Goal: Transaction & Acquisition: Purchase product/service

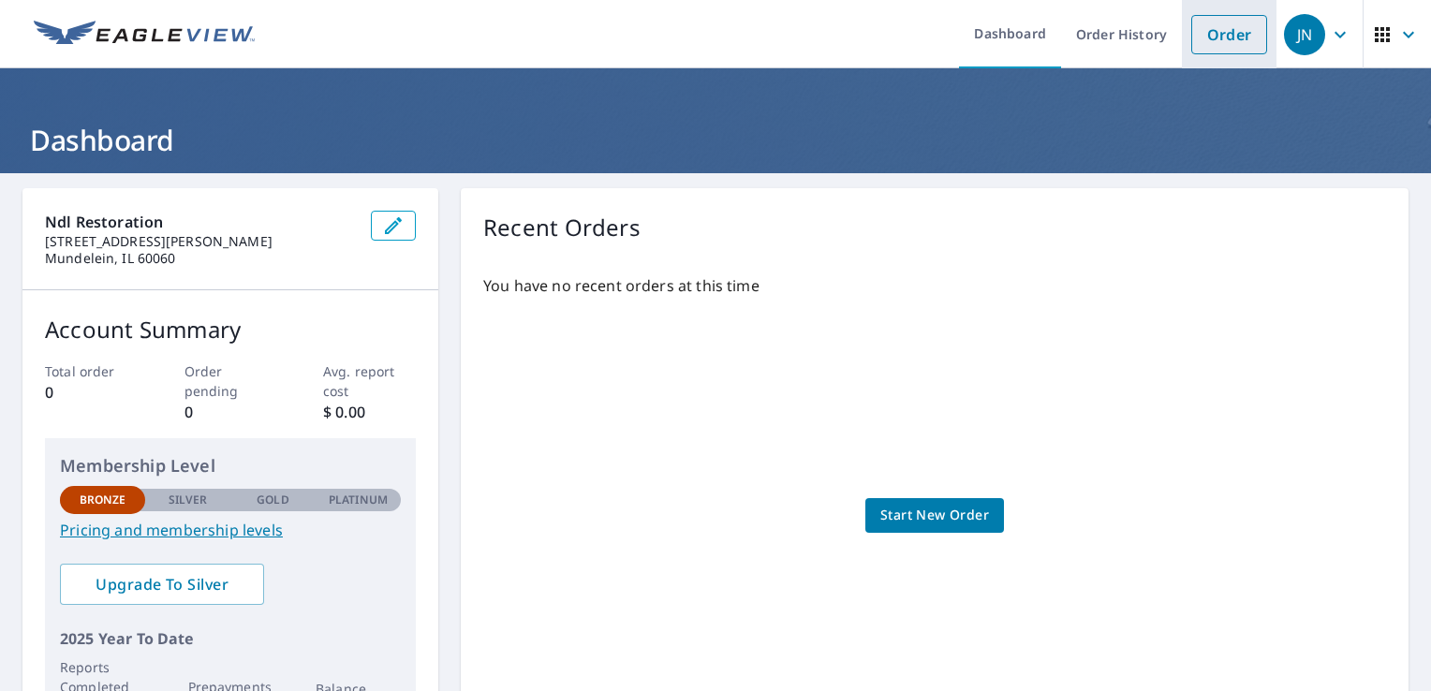
click at [1200, 51] on link "Order" at bounding box center [1229, 34] width 76 height 39
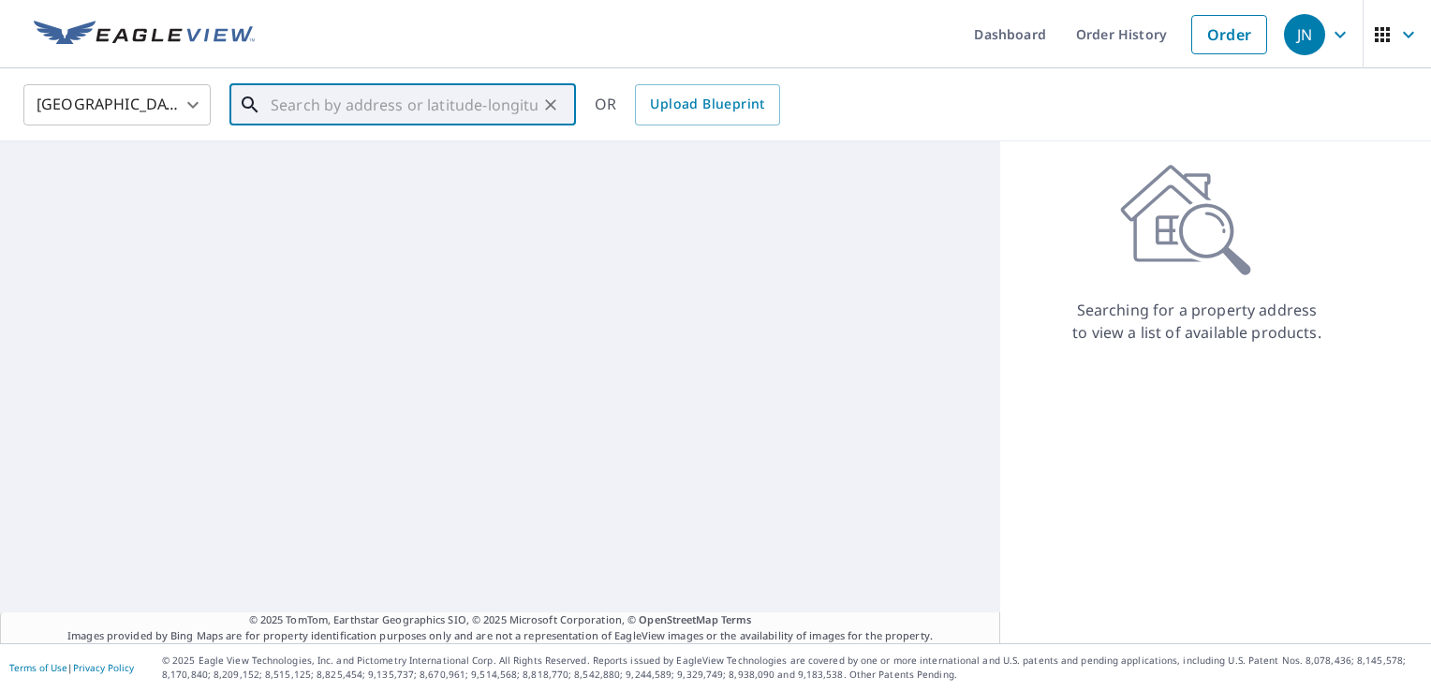
click at [431, 104] on input "text" at bounding box center [404, 105] width 267 height 52
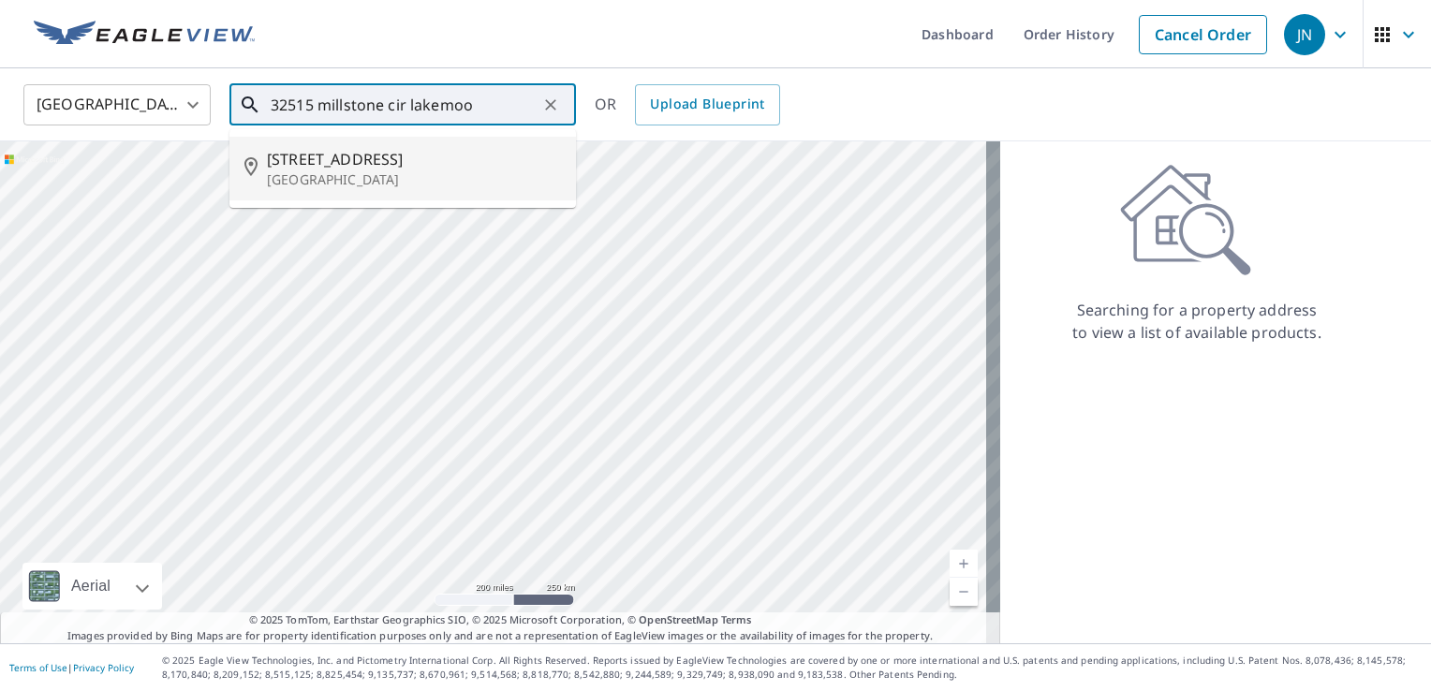
click at [382, 183] on p "[GEOGRAPHIC_DATA]" at bounding box center [414, 179] width 294 height 19
type input "[STREET_ADDRESS]"
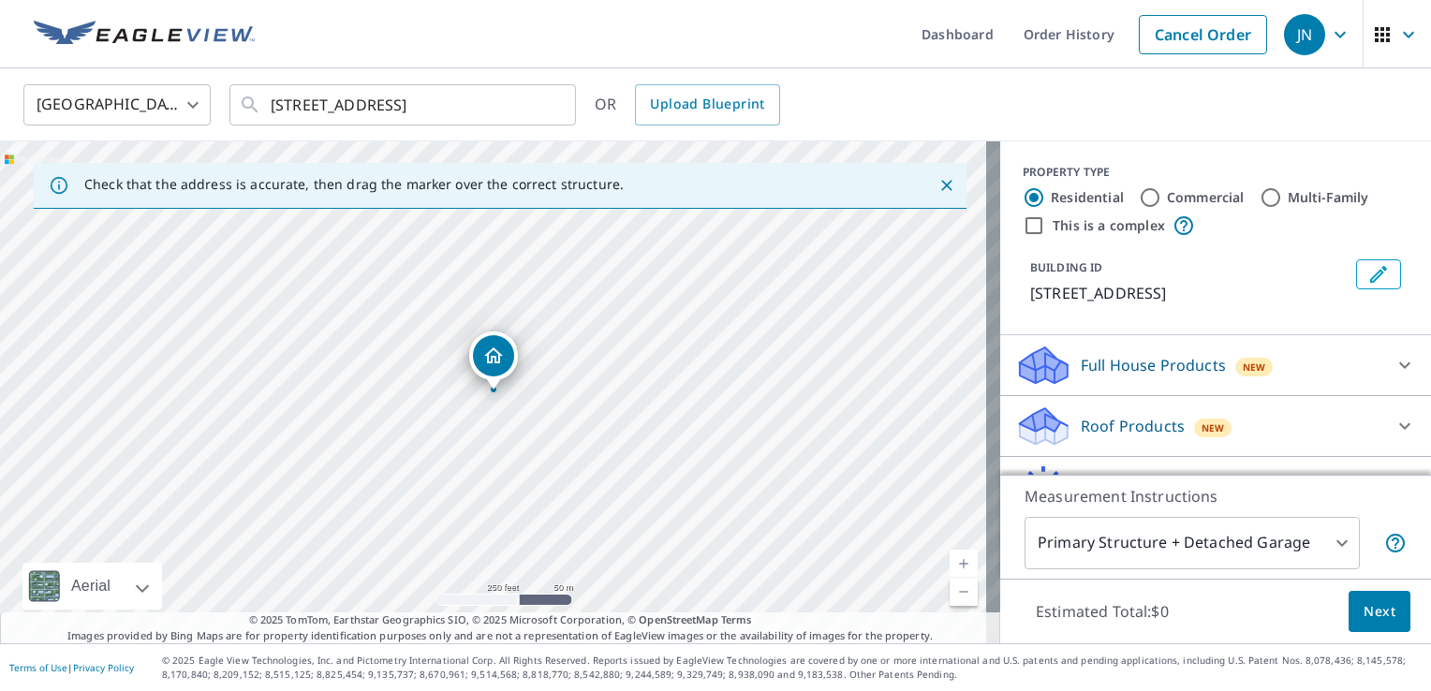
click at [478, 369] on div "Dropped pin, building 1, Residential property, 32515 Millstone Cir Lakemoor, IL…" at bounding box center [493, 355] width 41 height 41
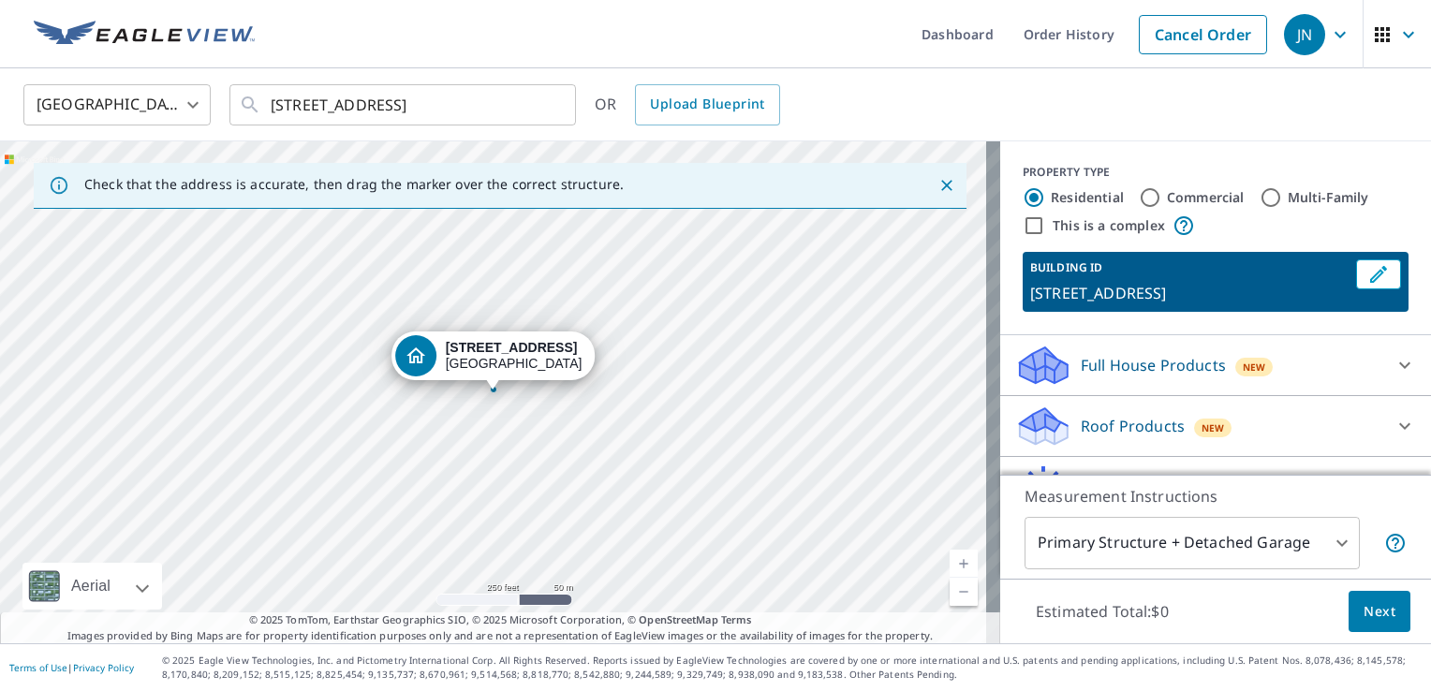
click at [478, 369] on div "[STREET_ADDRESS]" at bounding box center [514, 356] width 137 height 32
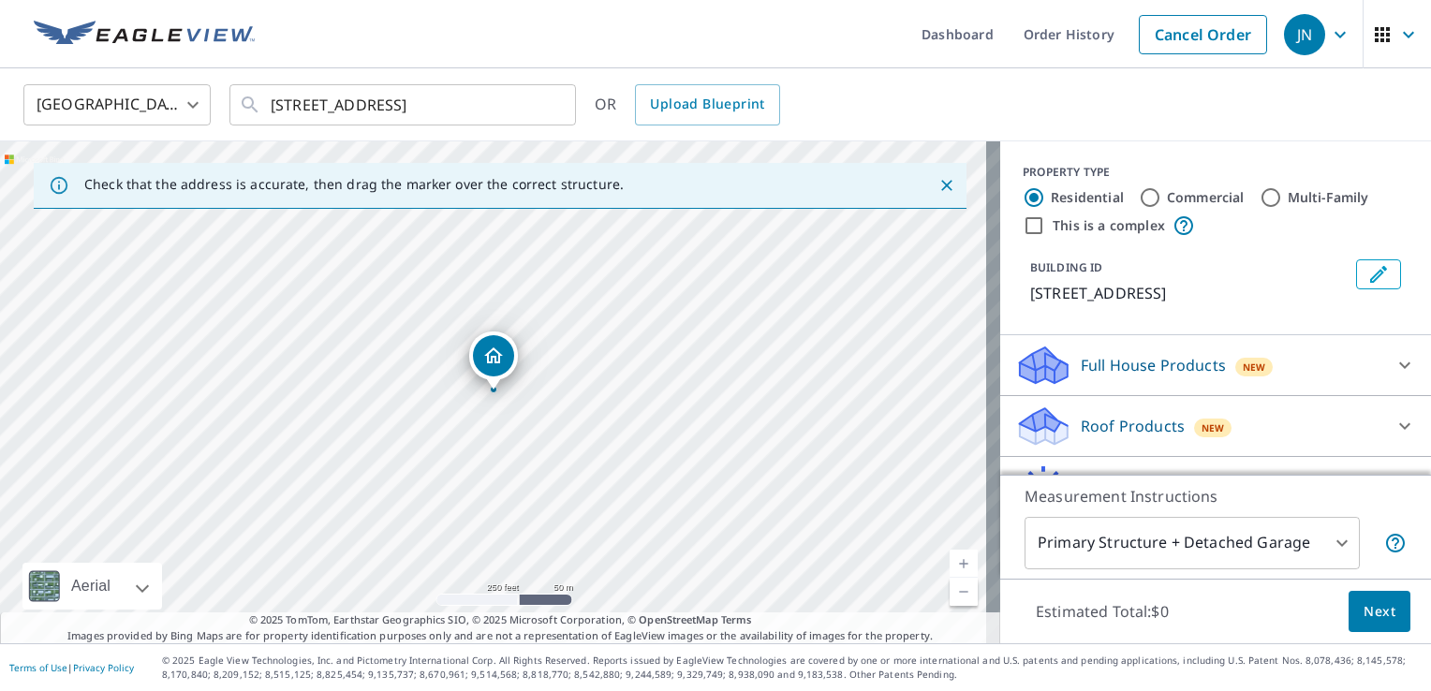
click at [498, 363] on icon "Dropped pin, building 1, Residential property, 32515 Millstone Cir Lakemoor, IL…" at bounding box center [493, 356] width 22 height 22
click at [427, 193] on div "Check that the address is accurate, then drag the marker over the correct struc…" at bounding box center [353, 186] width 539 height 34
click at [498, 110] on input "[STREET_ADDRESS]" at bounding box center [404, 105] width 267 height 52
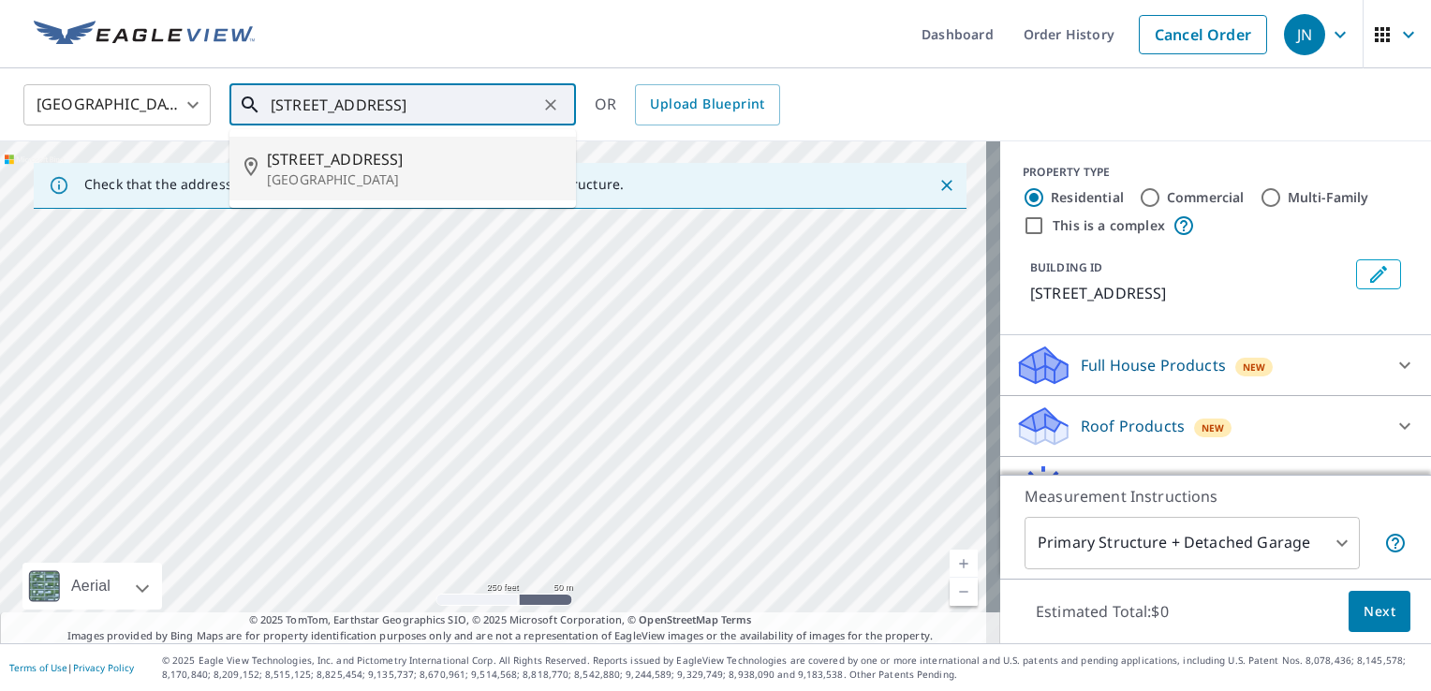
click at [399, 185] on p "[GEOGRAPHIC_DATA]" at bounding box center [414, 179] width 294 height 19
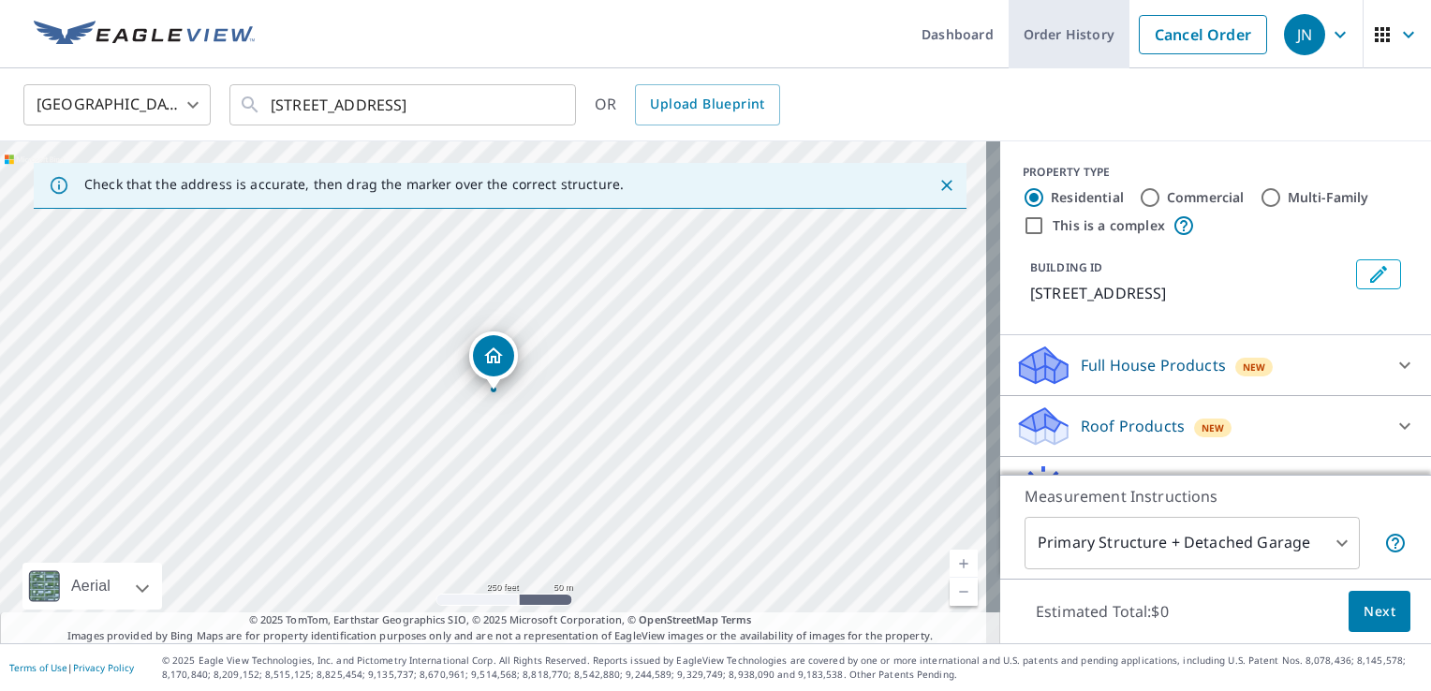
click at [1105, 43] on link "Order History" at bounding box center [1068, 34] width 121 height 68
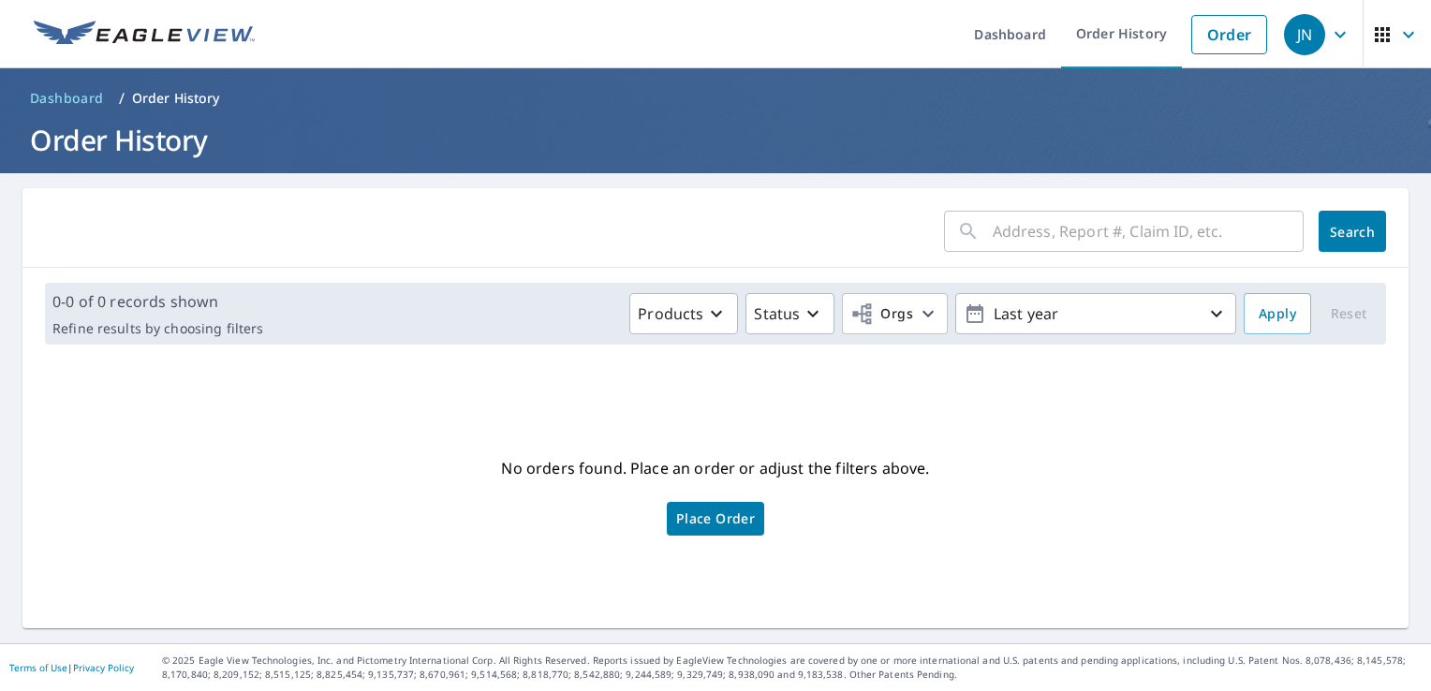
click at [1025, 239] on input "text" at bounding box center [1147, 231] width 311 height 52
click at [747, 515] on link "Place Order" at bounding box center [715, 519] width 97 height 34
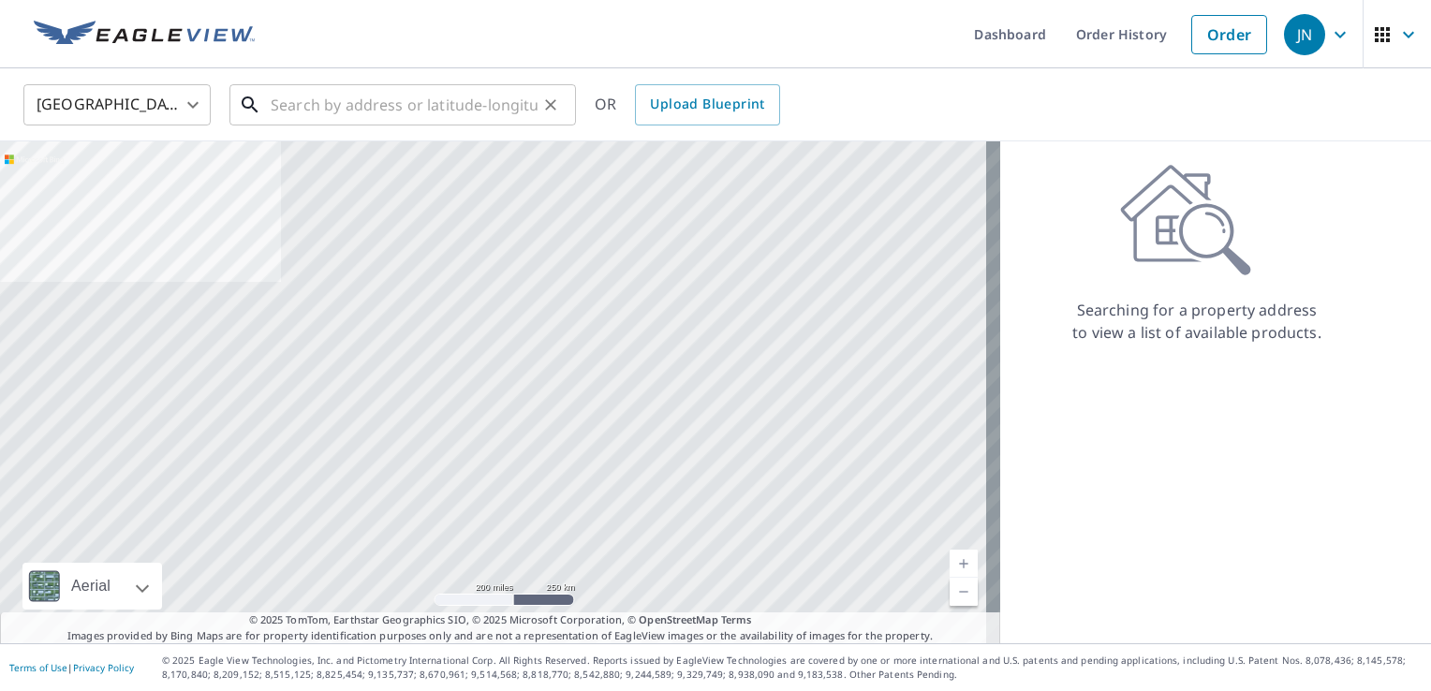
click at [489, 97] on input "text" at bounding box center [404, 105] width 267 height 52
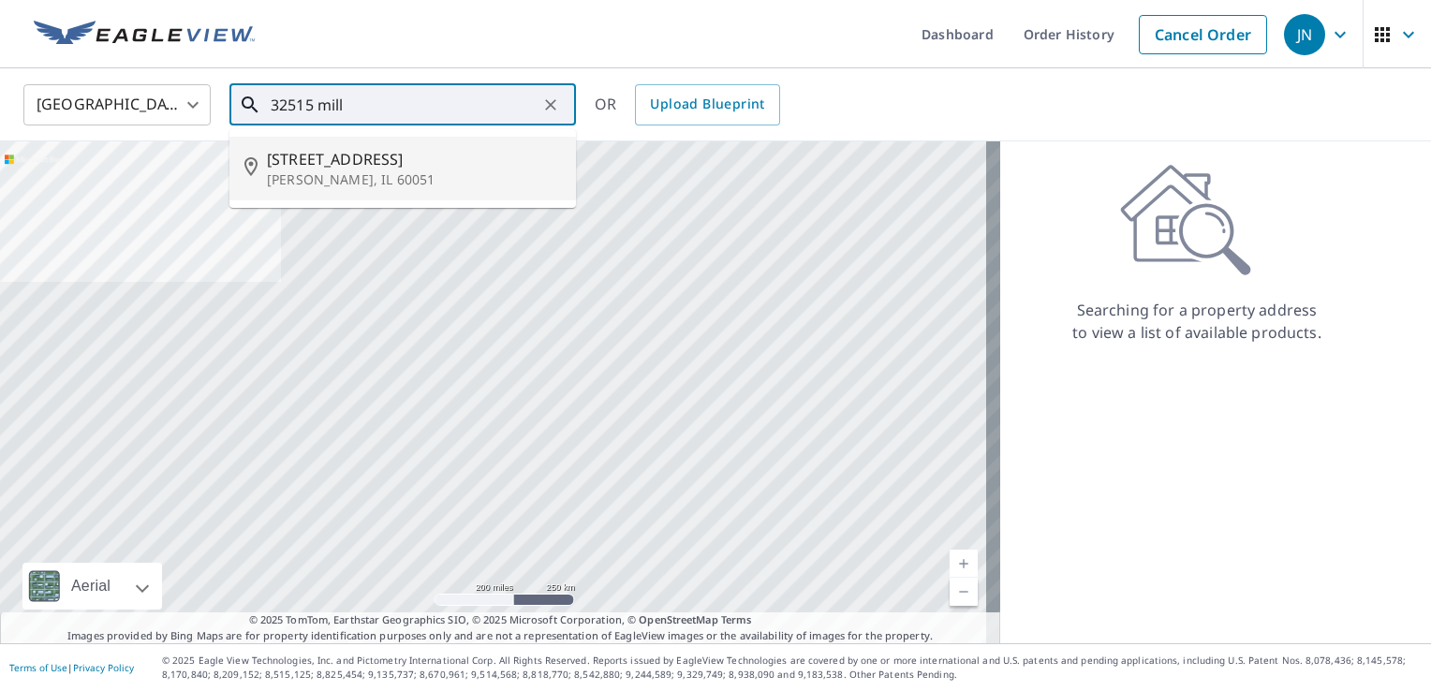
click at [444, 174] on p "[PERSON_NAME], IL 60051" at bounding box center [414, 179] width 294 height 19
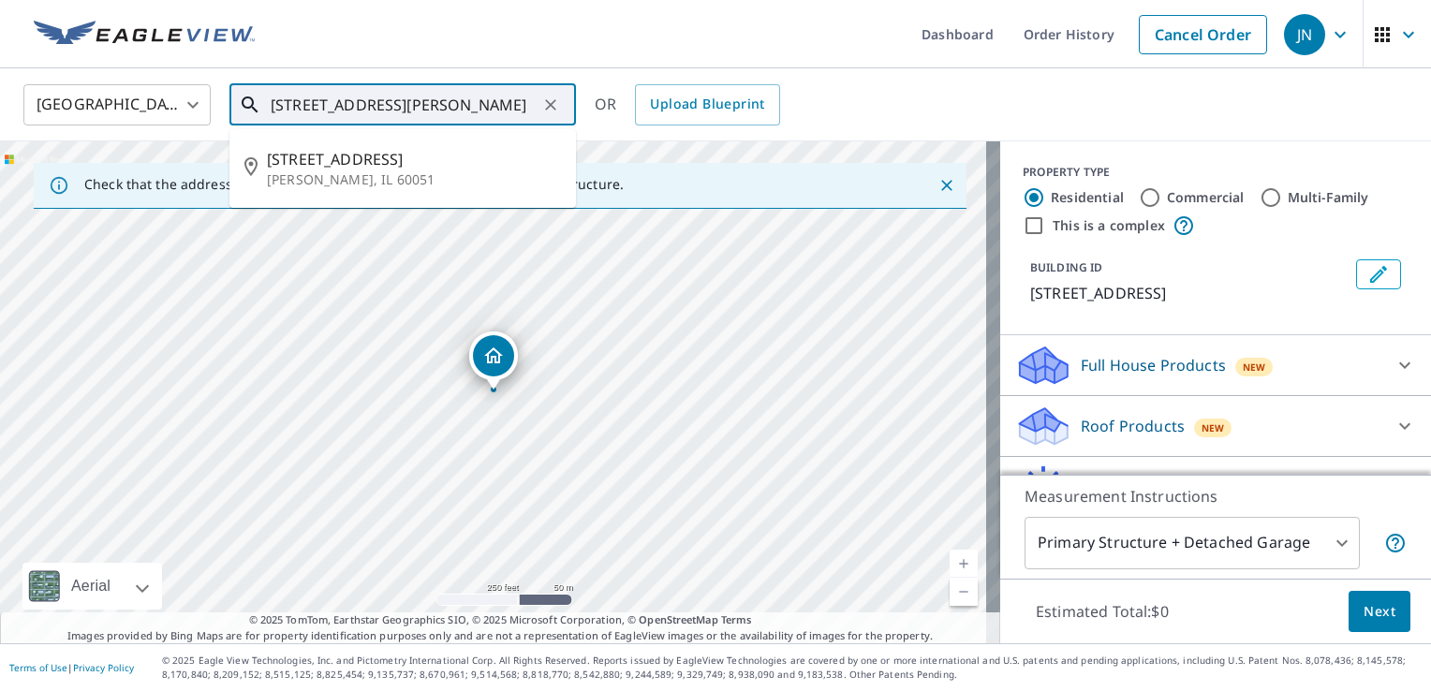
scroll to position [0, 6]
drag, startPoint x: 410, startPoint y: 98, endPoint x: 606, endPoint y: 100, distance: 195.7
click at [606, 100] on div "United States US ​ 32515 Millstone Cir Mchenry, IL 60051 ​ 32515 Millstone Cir …" at bounding box center [708, 104] width 1399 height 44
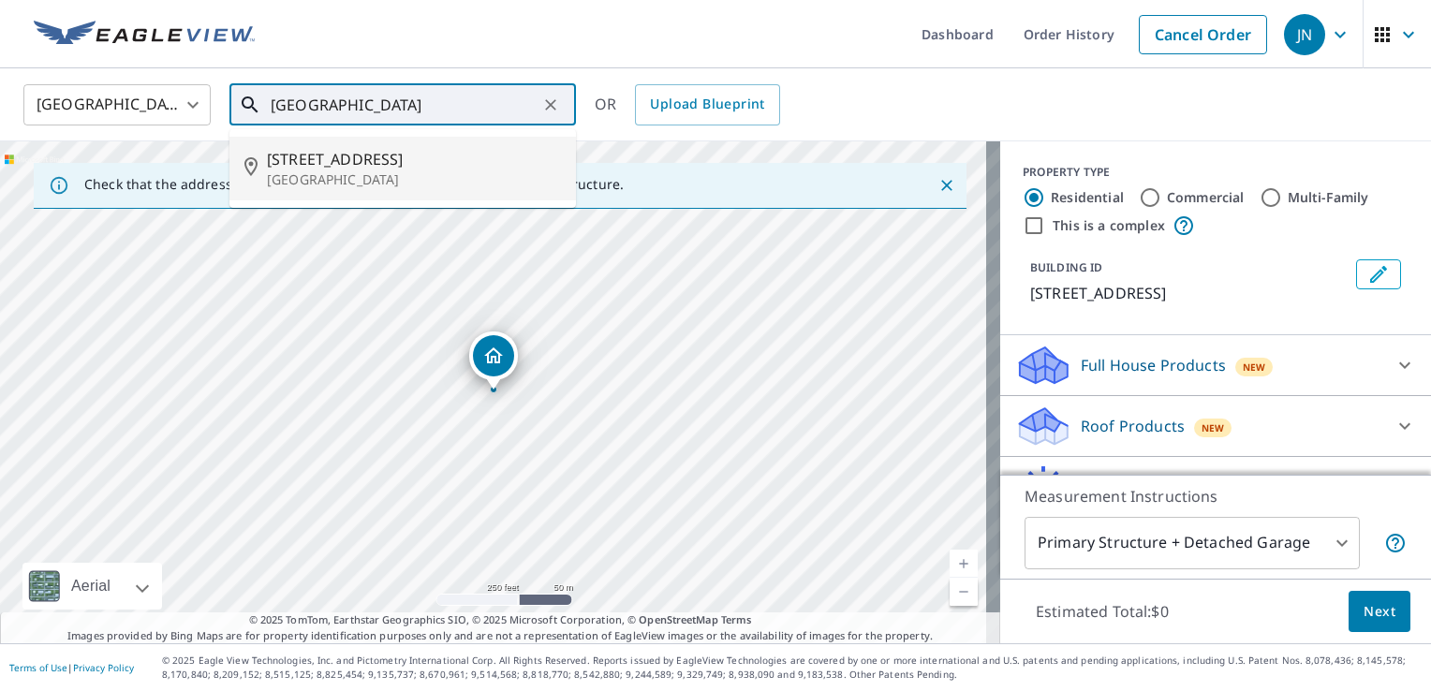
click at [455, 171] on p "[GEOGRAPHIC_DATA]" at bounding box center [414, 179] width 294 height 19
type input "[STREET_ADDRESS]"
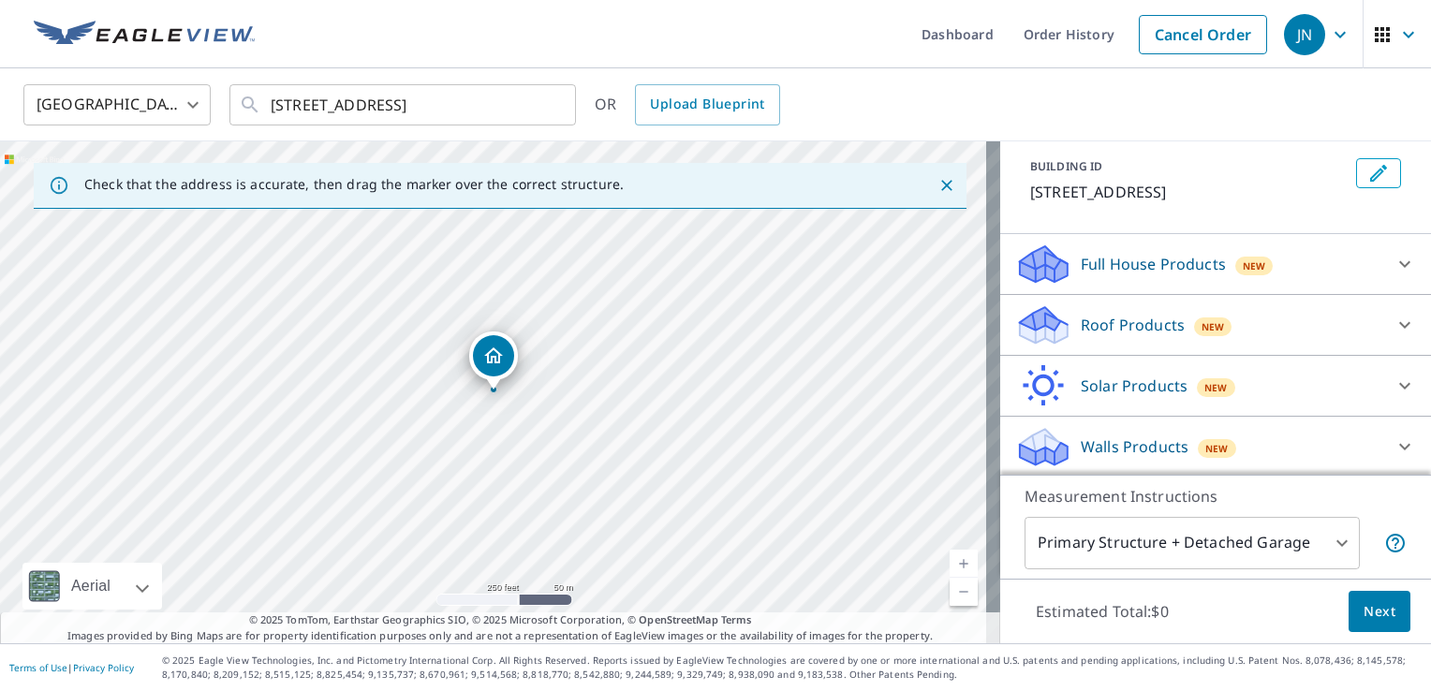
scroll to position [102, 0]
click at [1225, 441] on div "Walls Products New" at bounding box center [1198, 446] width 367 height 44
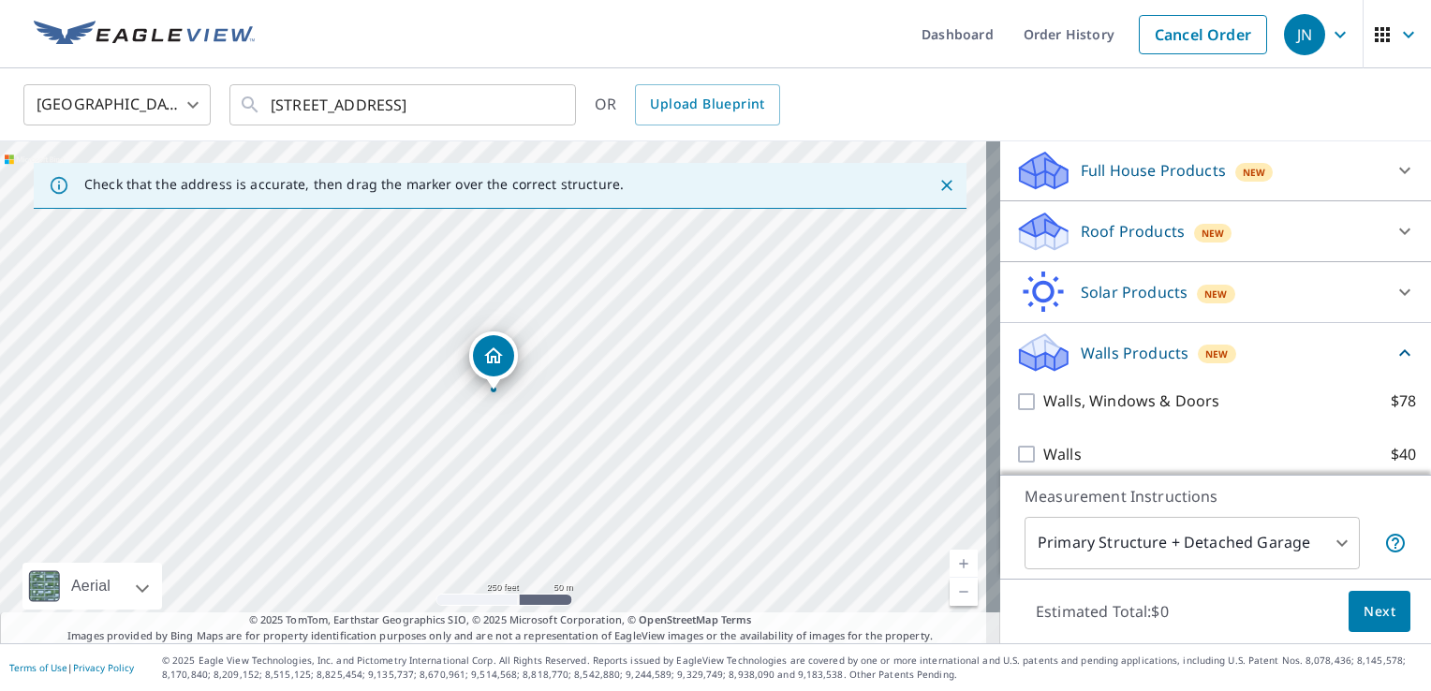
scroll to position [207, 0]
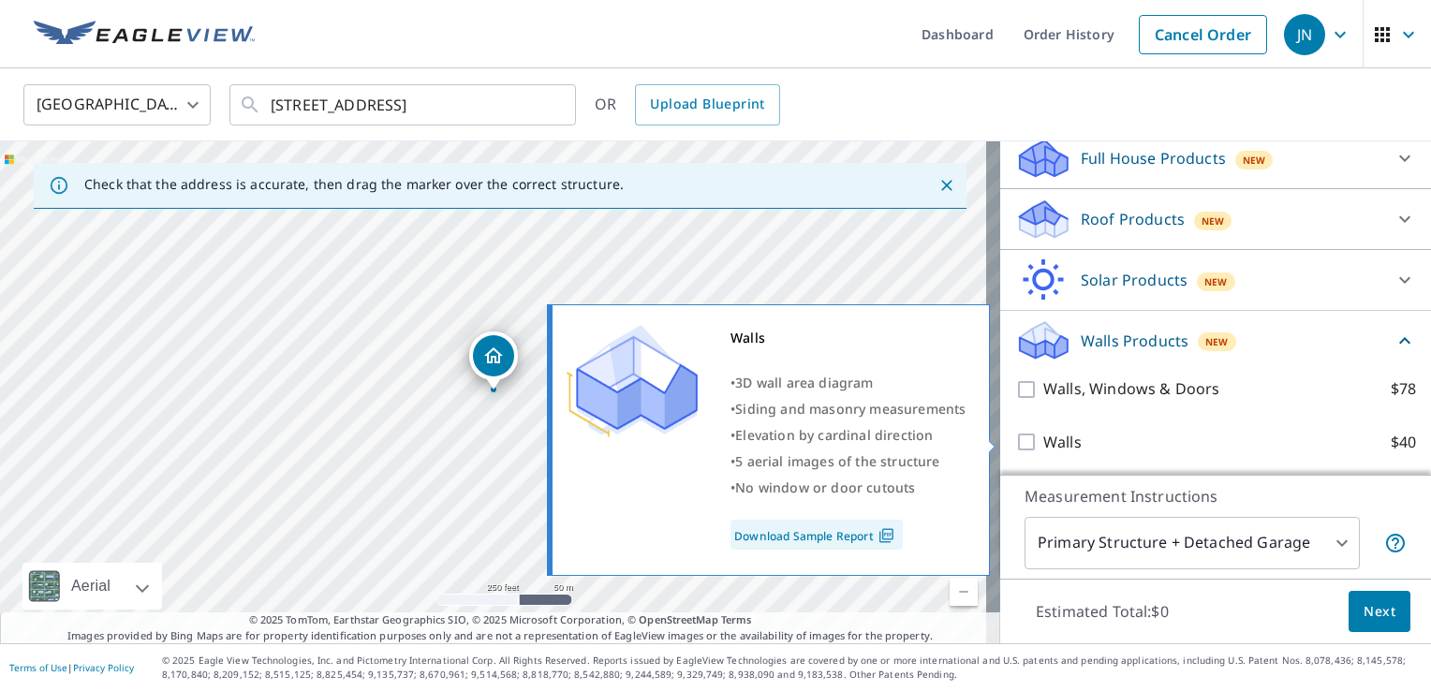
click at [1015, 433] on input "Walls $40" at bounding box center [1029, 442] width 28 height 22
checkbox input "true"
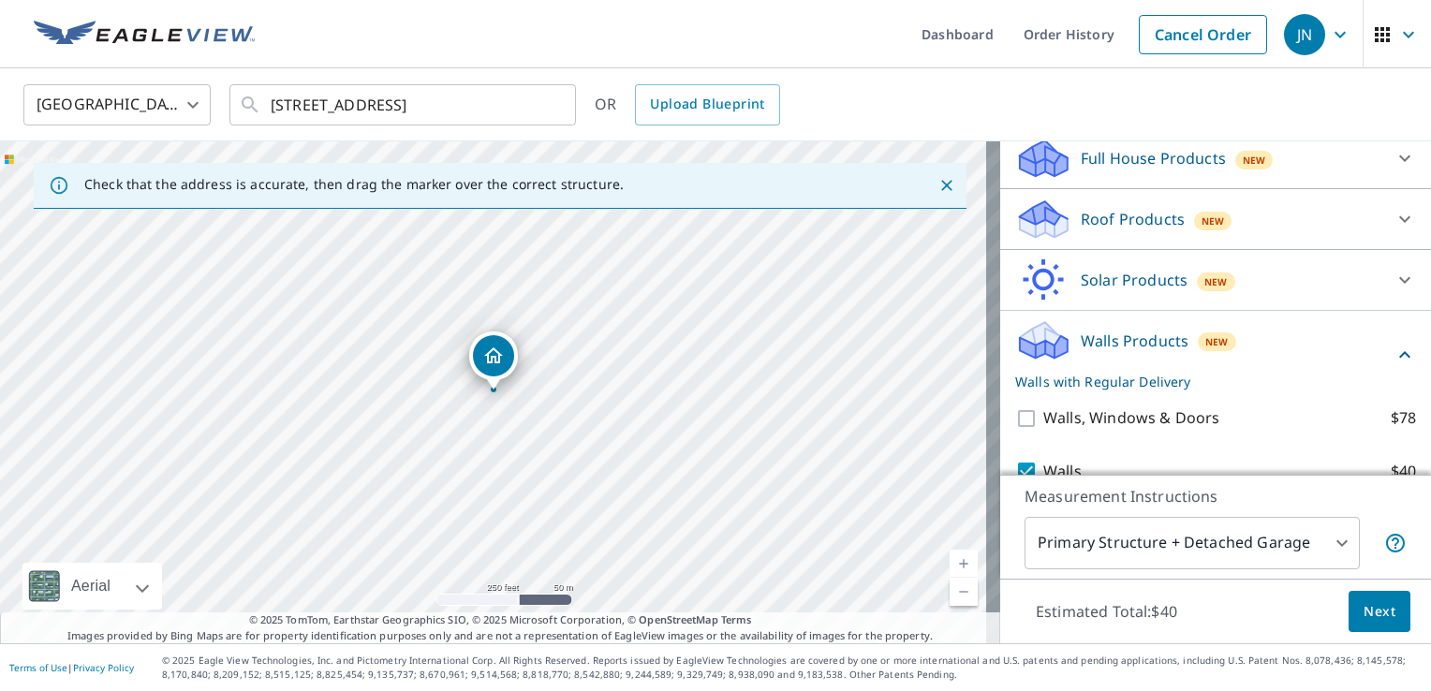
scroll to position [277, 0]
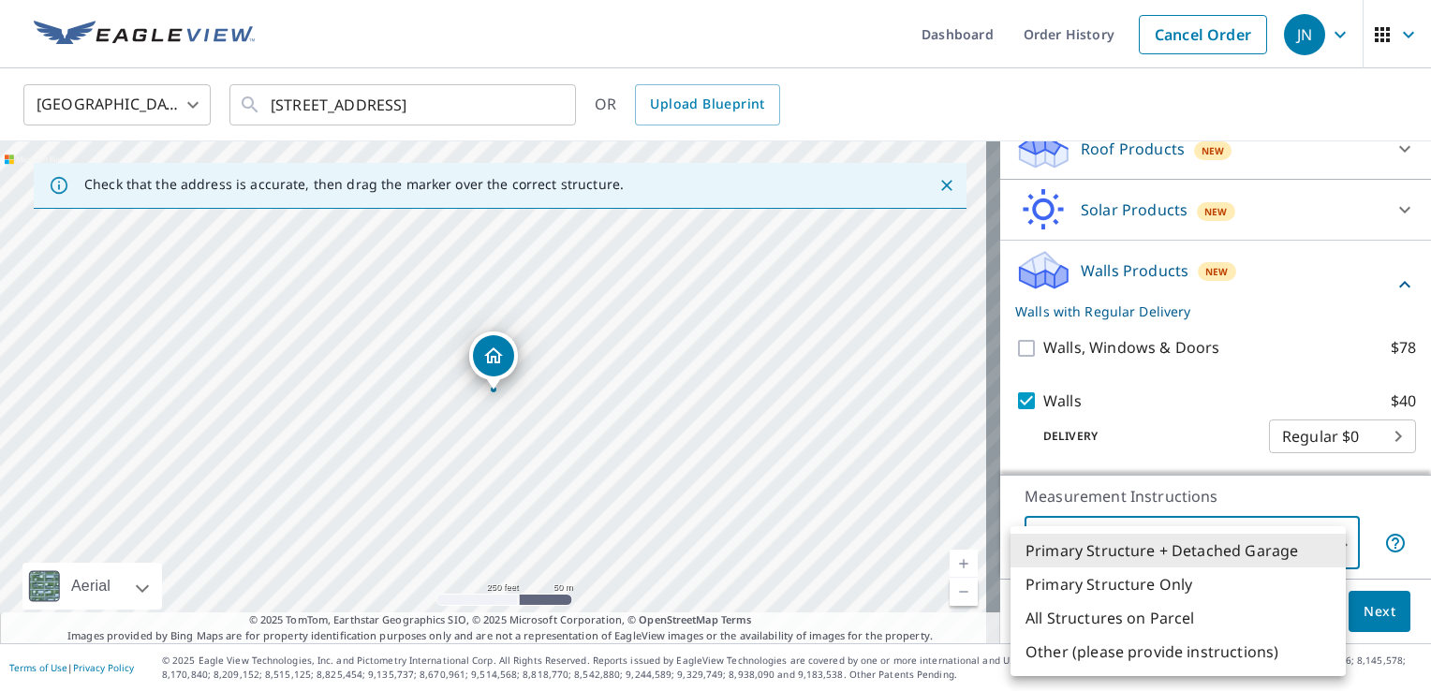
click at [1326, 550] on body "JN JN Dashboard Order History Cancel Order JN United States US ​ 32515 Millston…" at bounding box center [715, 345] width 1431 height 691
click at [1245, 582] on li "Primary Structure Only" at bounding box center [1177, 584] width 335 height 34
type input "2"
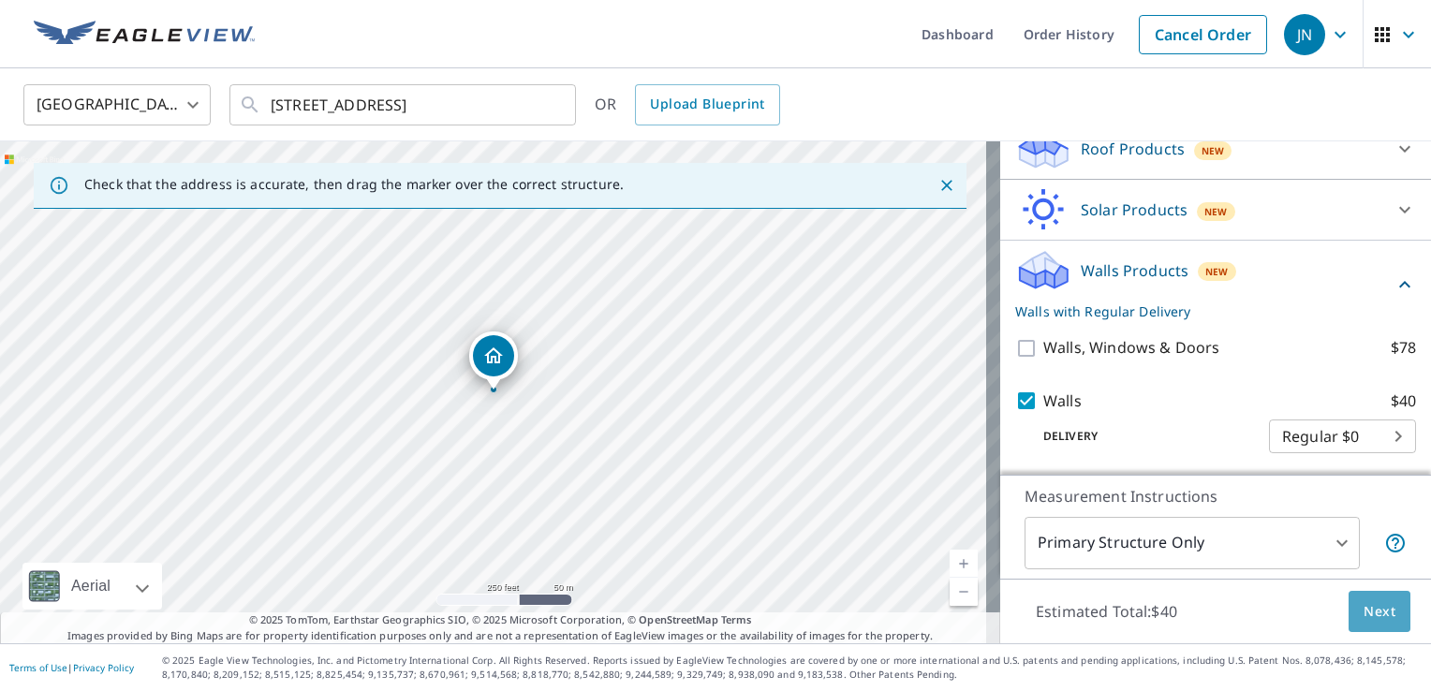
click at [1386, 621] on button "Next" at bounding box center [1379, 612] width 62 height 42
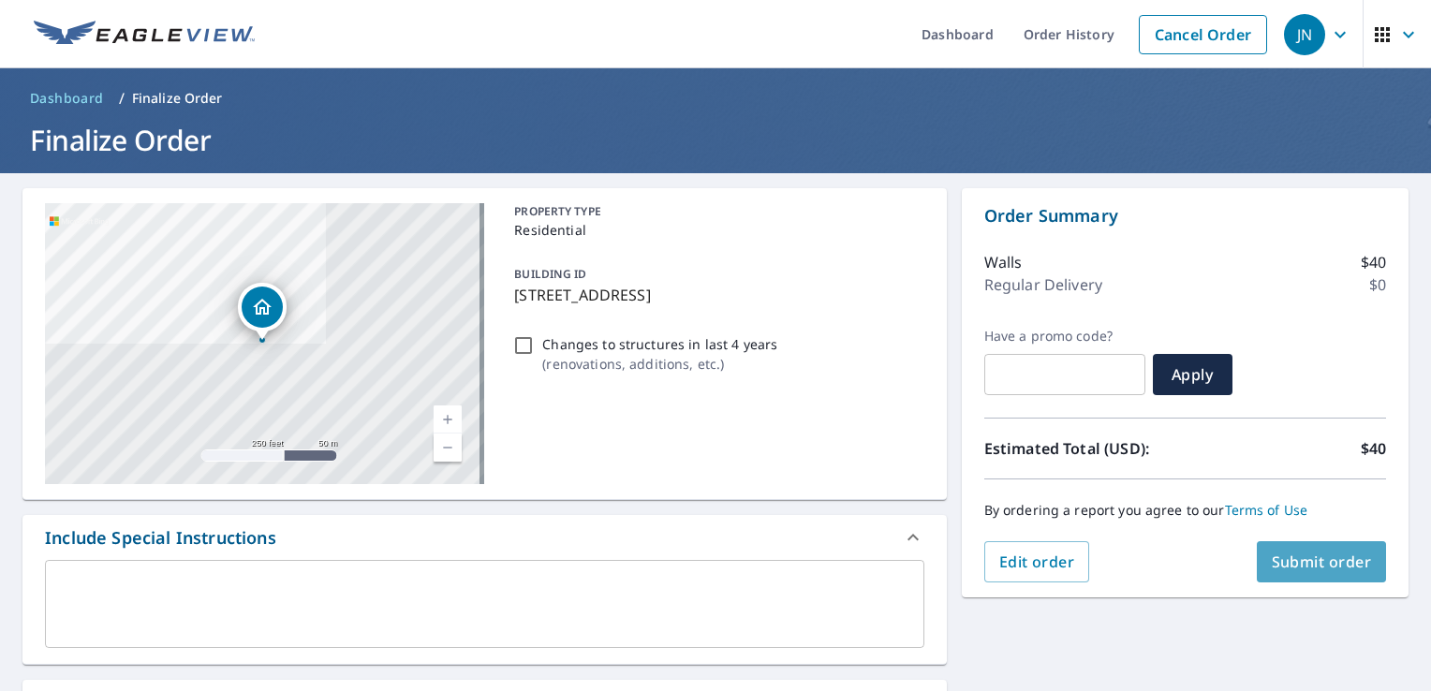
click at [1330, 556] on span "Submit order" at bounding box center [1321, 561] width 100 height 21
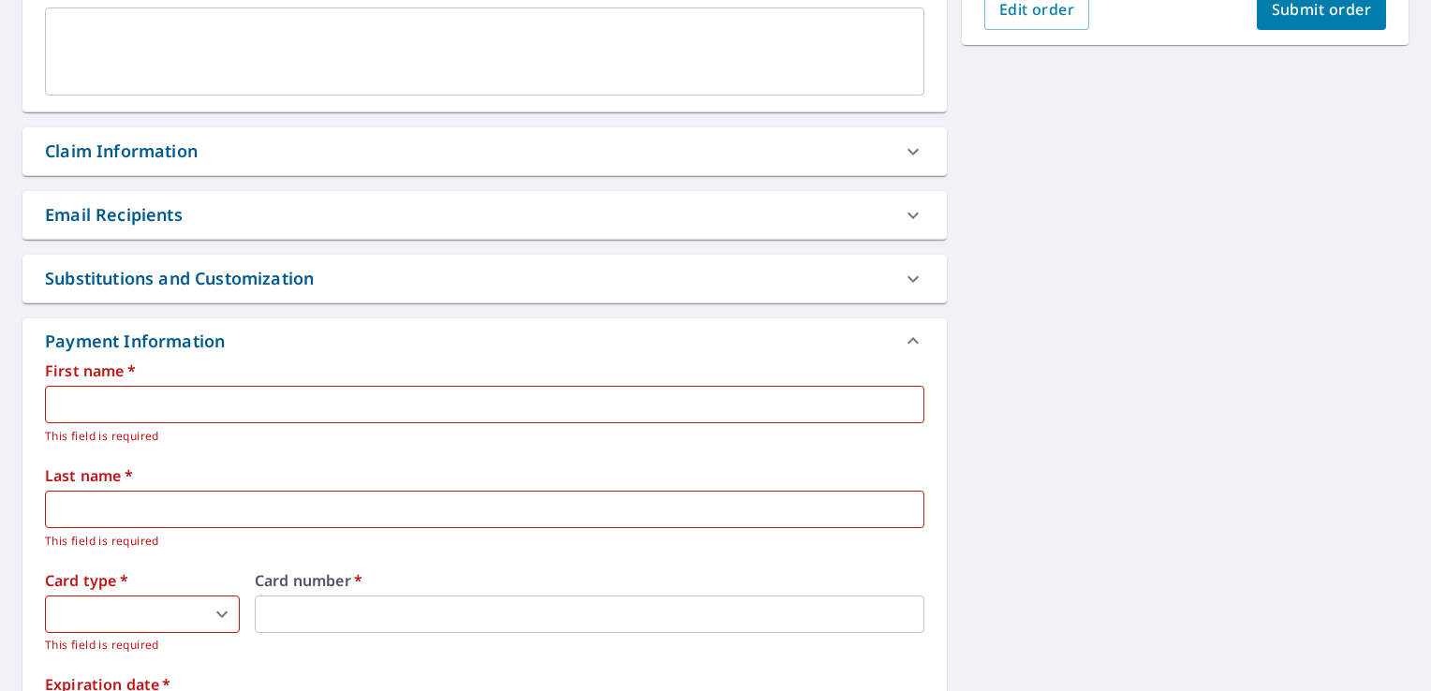
scroll to position [550, 0]
click at [539, 418] on input "text" at bounding box center [484, 406] width 879 height 37
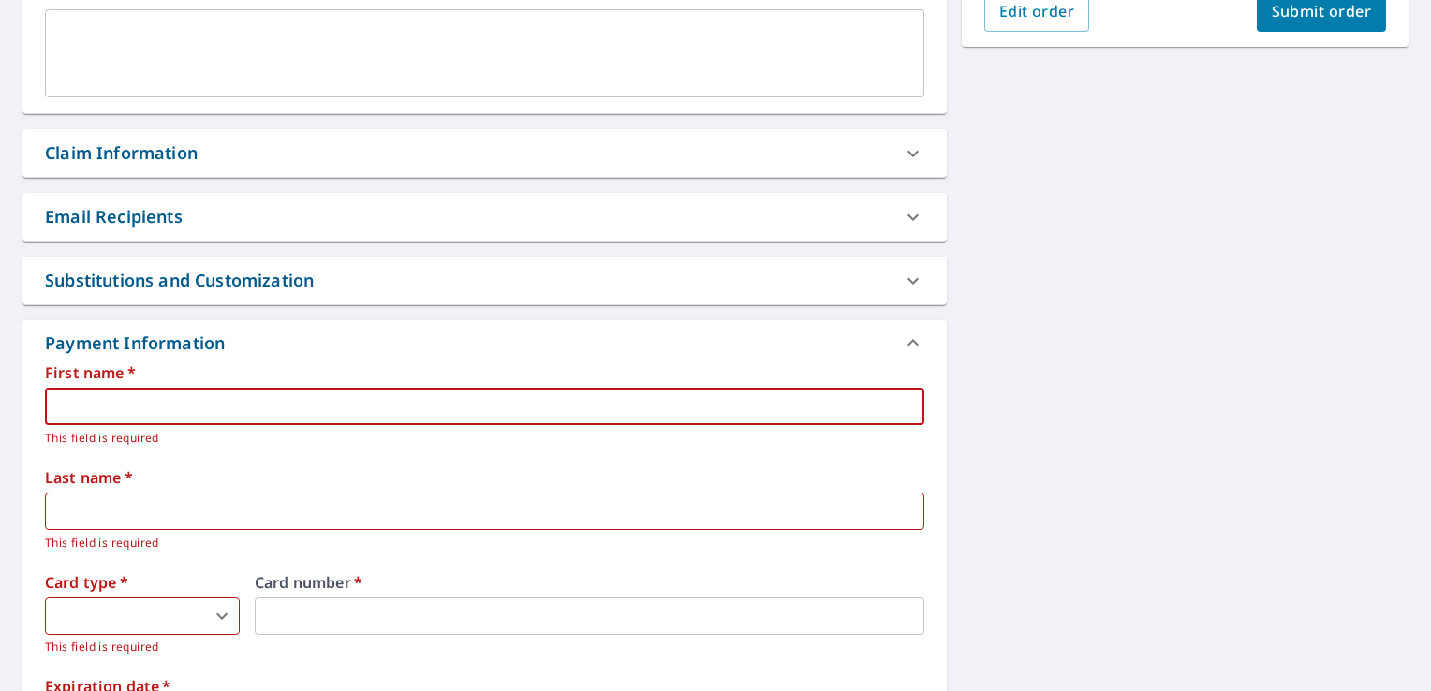
type input "Jesus"
type input "Navarrete"
click at [217, 616] on body "JN JN Dashboard Order History Cancel Order JN Dashboard / Finalize Order Finali…" at bounding box center [715, 345] width 1431 height 691
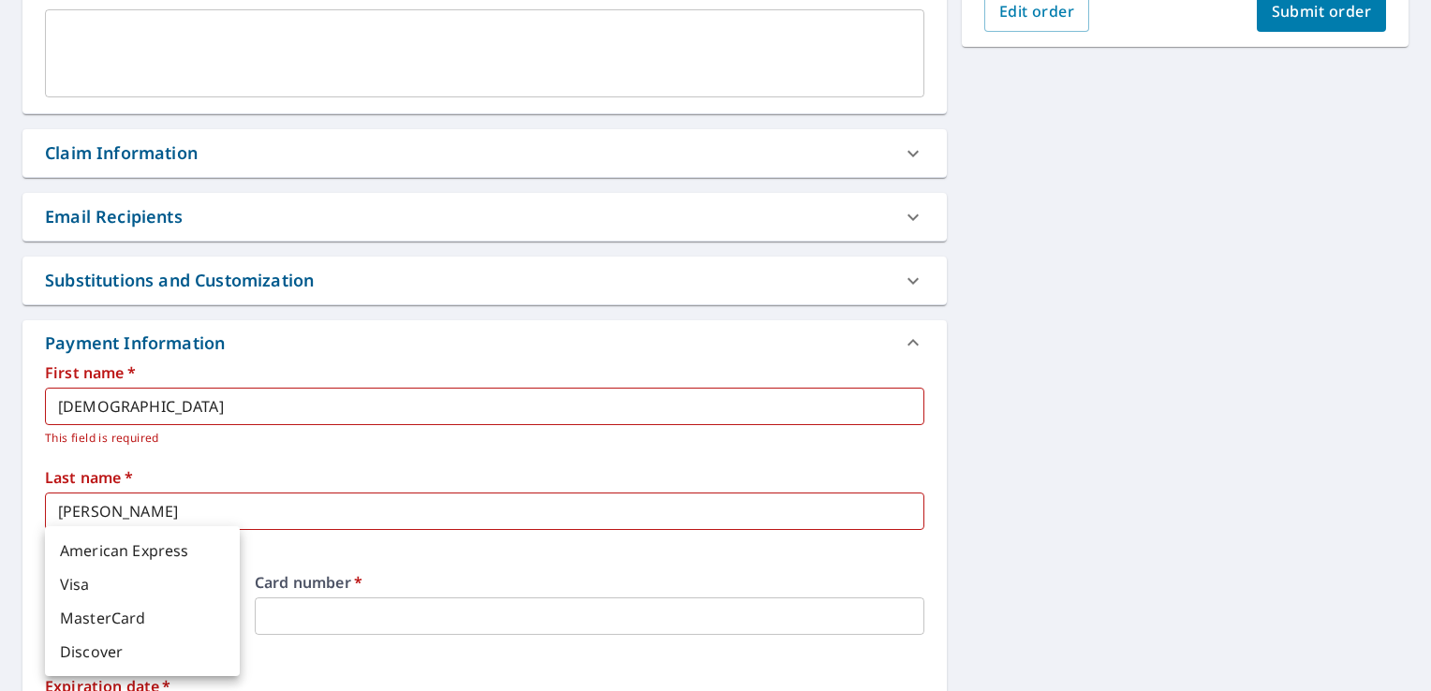
drag, startPoint x: 142, startPoint y: 403, endPoint x: -4, endPoint y: 404, distance: 146.1
click at [0, 404] on html "JN JN Dashboard Order History Cancel Order JN Dashboard / Finalize Order Finali…" at bounding box center [715, 345] width 1431 height 691
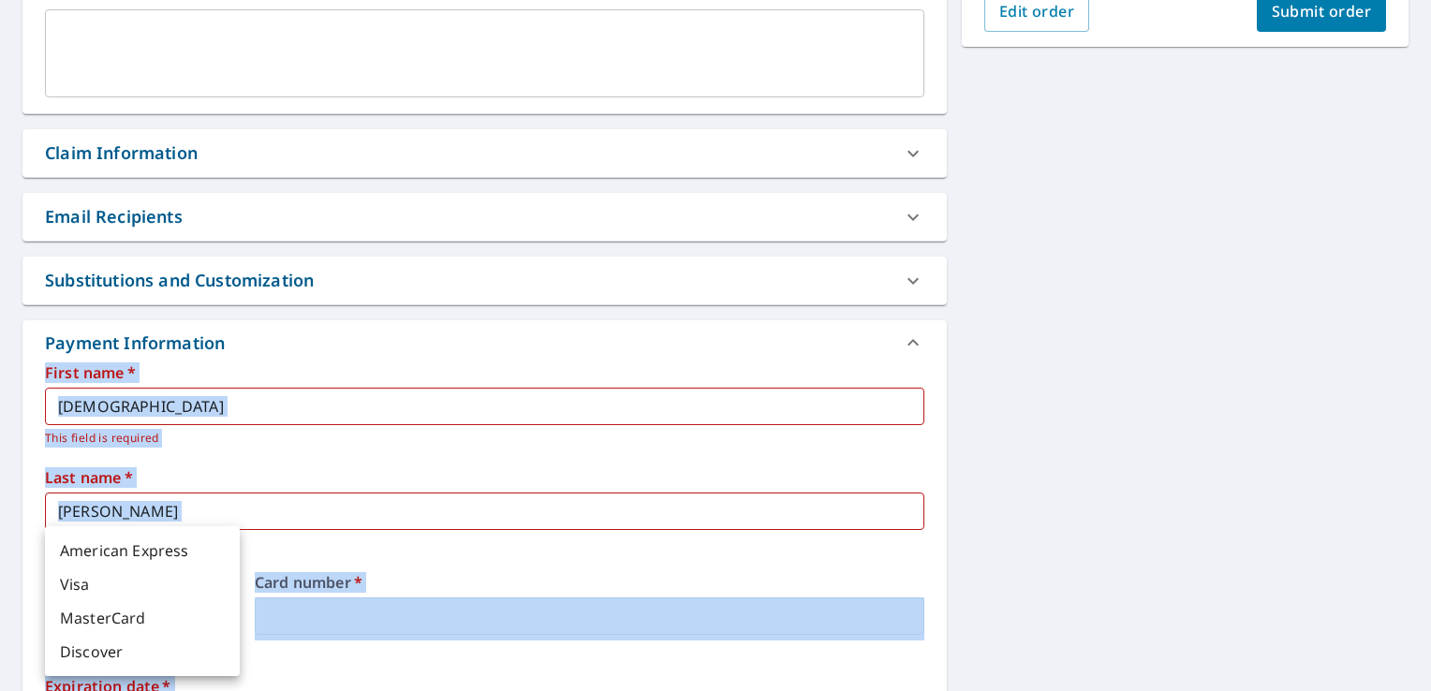
drag, startPoint x: -4, startPoint y: 404, endPoint x: 131, endPoint y: 409, distance: 134.9
click at [131, 409] on div at bounding box center [715, 345] width 1431 height 691
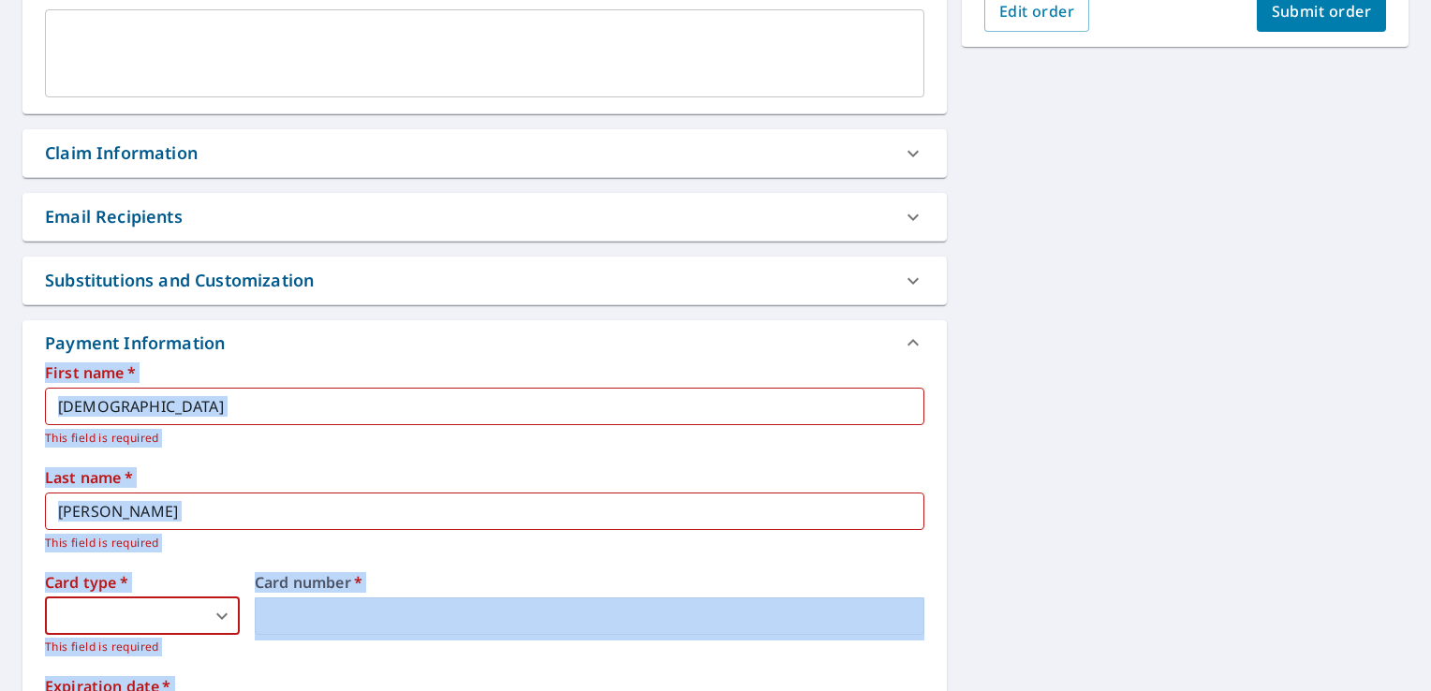
click at [131, 409] on input "Jesus" at bounding box center [484, 406] width 879 height 37
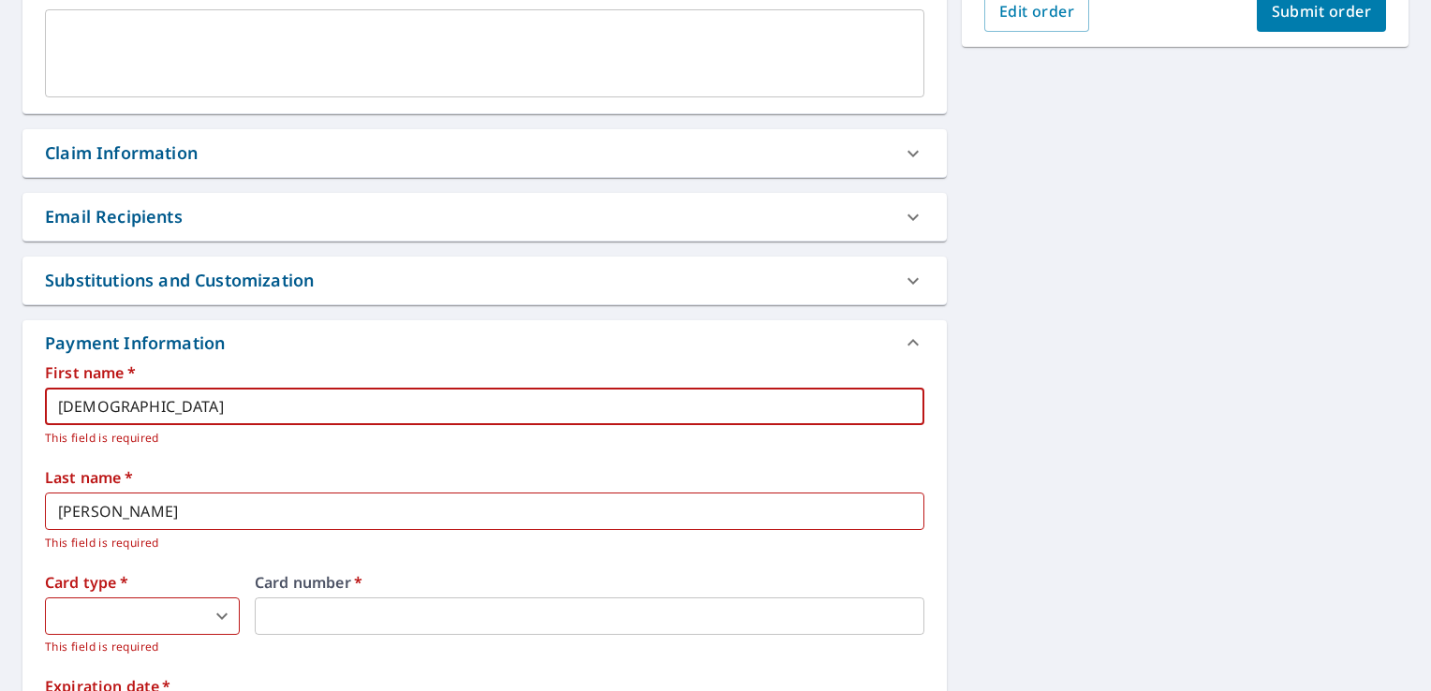
click at [333, 296] on div "Substitutions and Customization" at bounding box center [484, 281] width 924 height 48
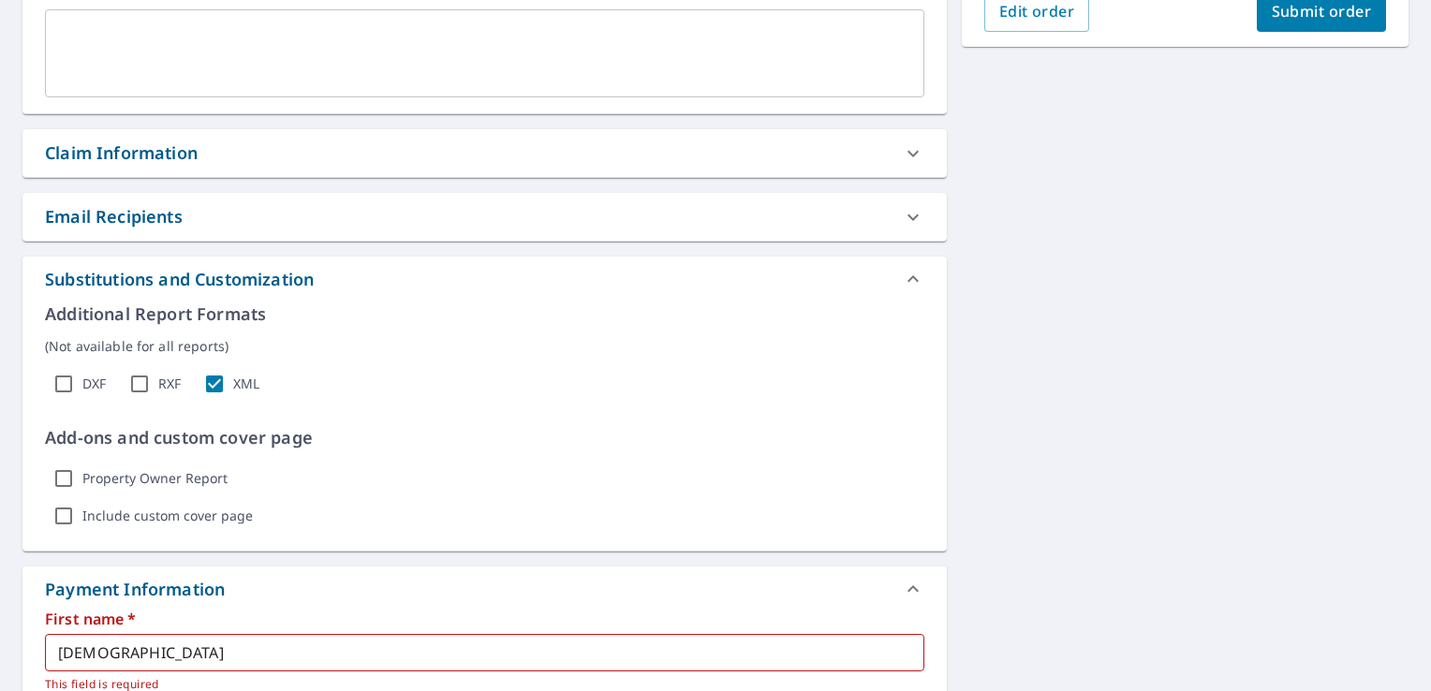
click at [330, 301] on p "Additional Report Formats" at bounding box center [484, 313] width 879 height 25
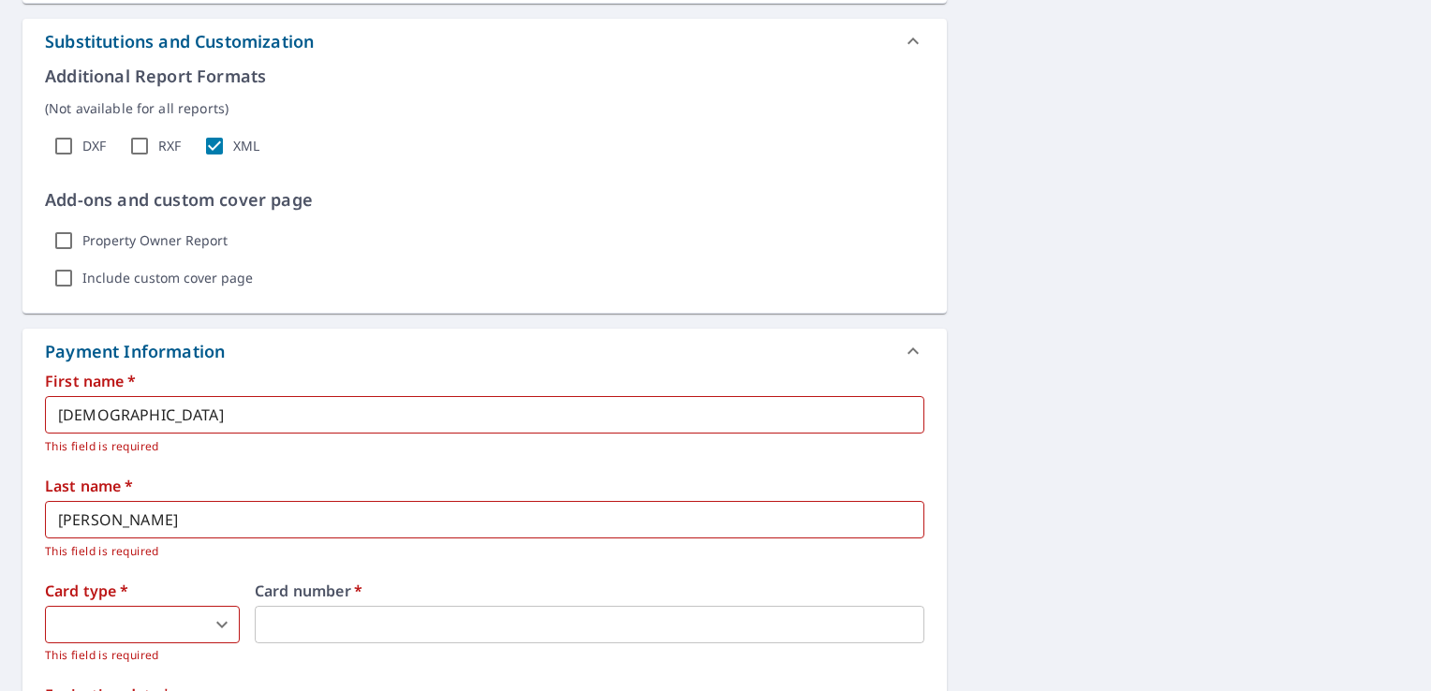
scroll to position [791, 0]
click at [111, 415] on input "Jesus" at bounding box center [484, 411] width 879 height 37
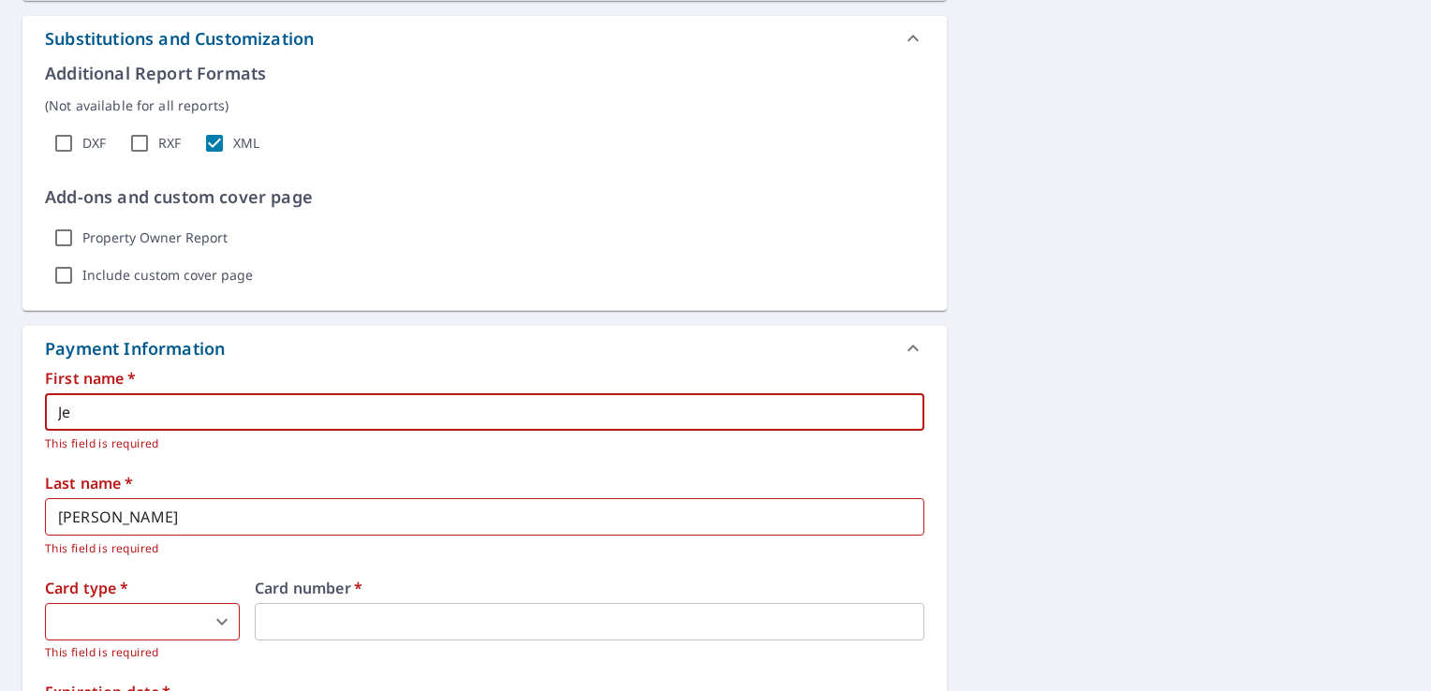
type input "J"
type input "Nancy"
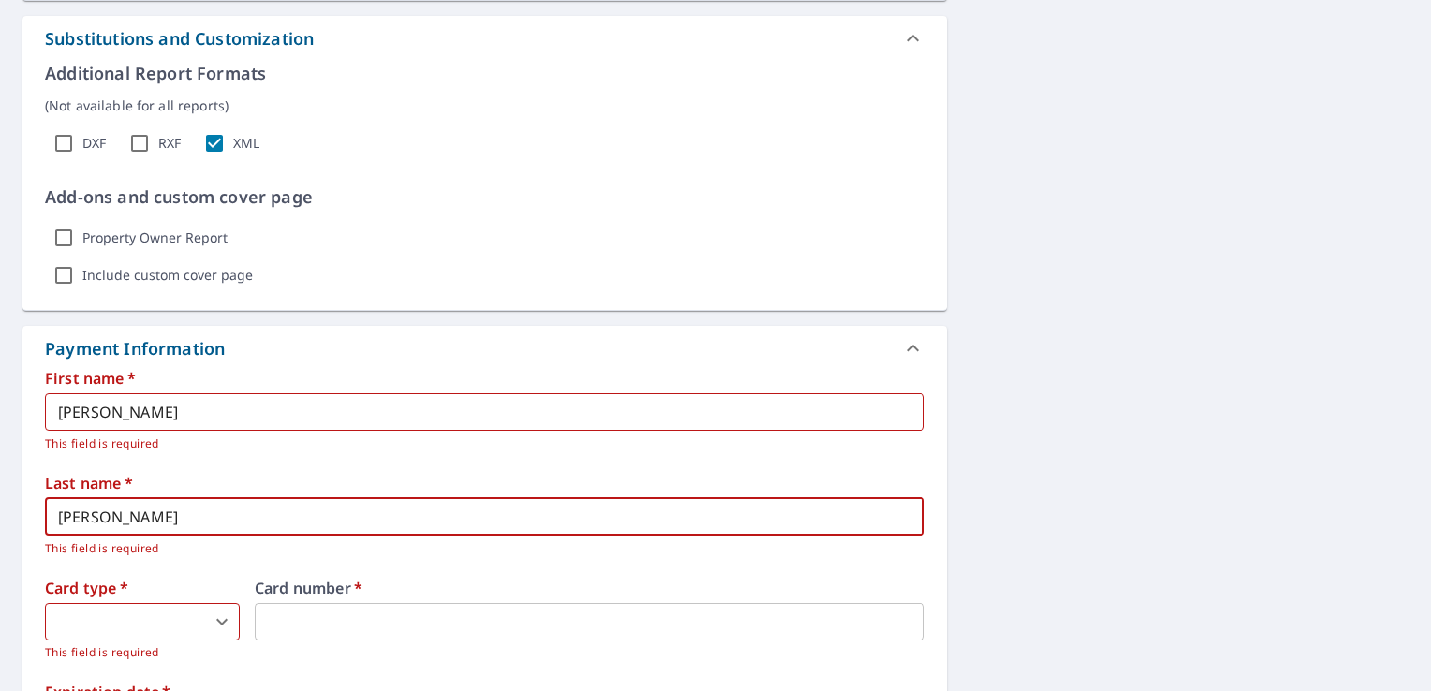
drag, startPoint x: 166, startPoint y: 508, endPoint x: 0, endPoint y: 509, distance: 165.7
click at [0, 509] on html "JN JN Dashboard Order History Cancel Order JN Dashboard / Finalize Order Finali…" at bounding box center [715, 345] width 1431 height 691
type input "DeLeon"
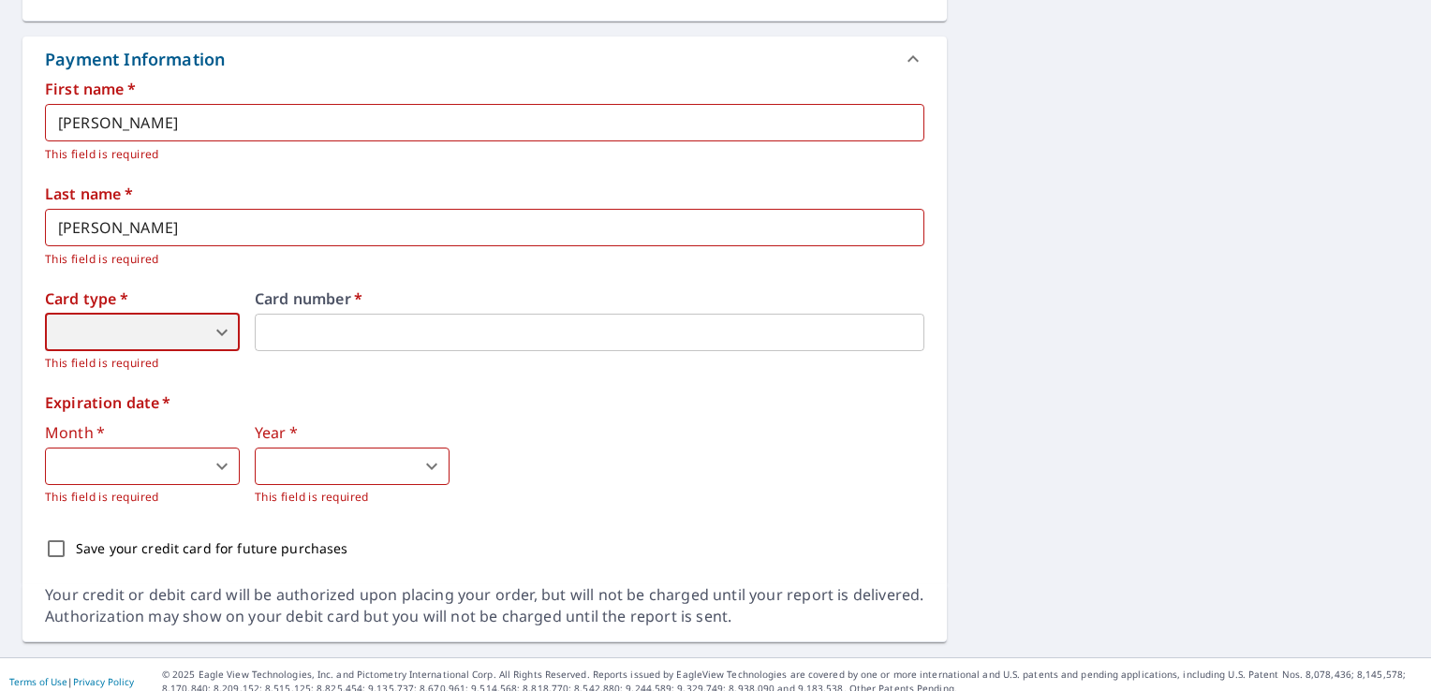
scroll to position [1093, 0]
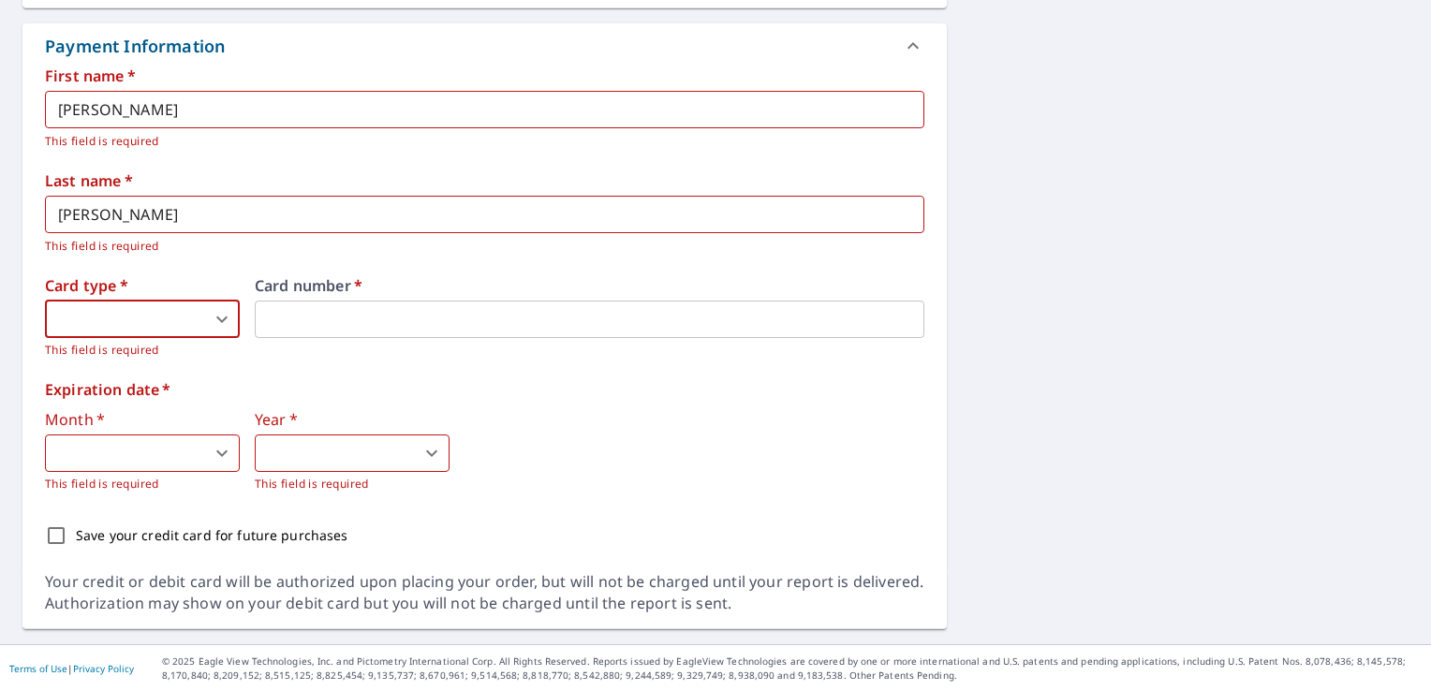
click at [230, 319] on body "JN JN Dashboard Order History Cancel Order JN Dashboard / Finalize Order Finali…" at bounding box center [715, 345] width 1431 height 691
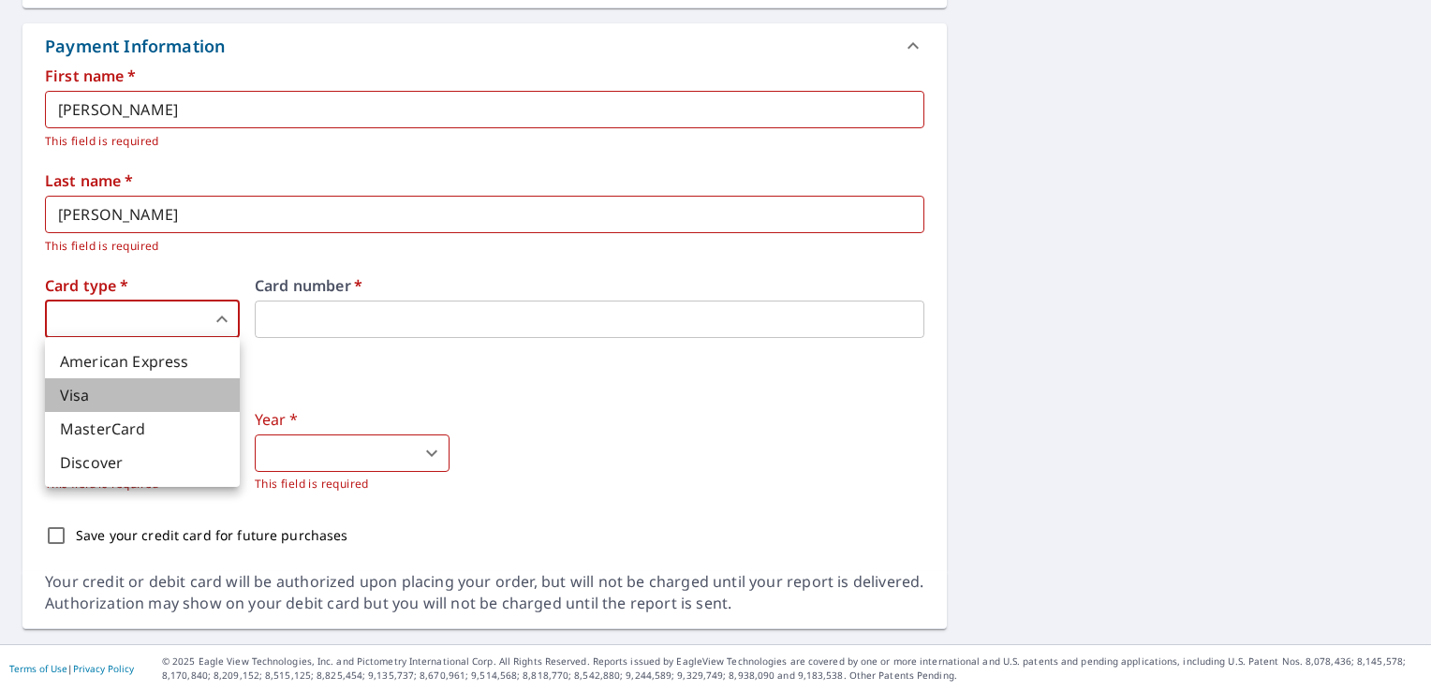
click at [139, 392] on li "Visa" at bounding box center [142, 395] width 195 height 34
type input "2"
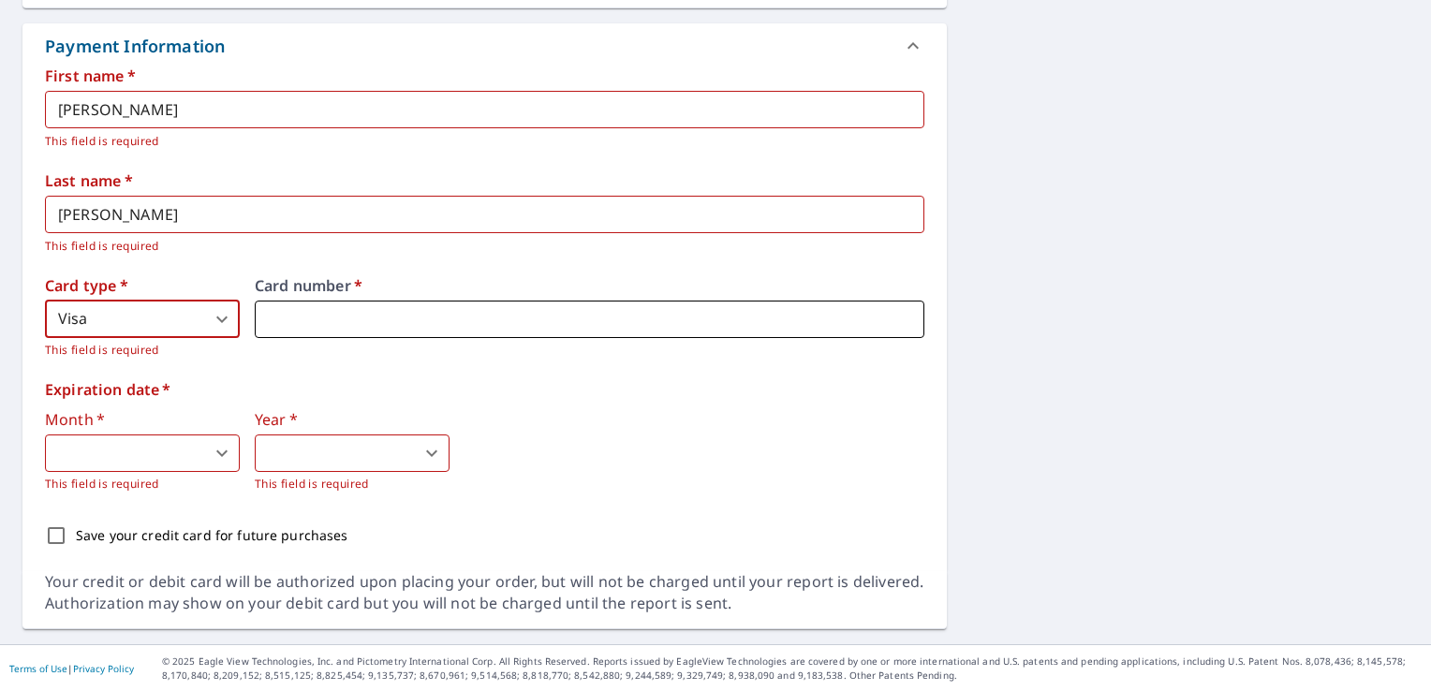
click at [285, 306] on iframe at bounding box center [589, 319] width 669 height 37
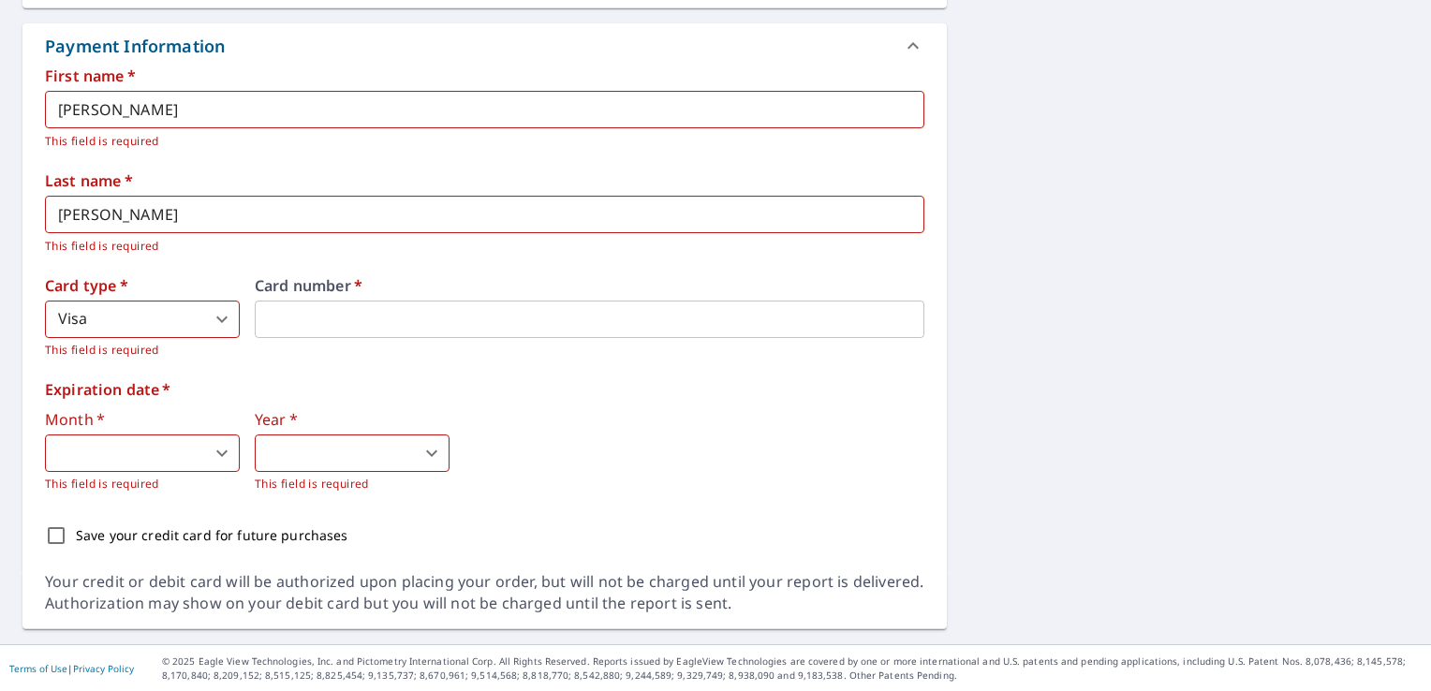
click at [206, 449] on body "JN JN Dashboard Order History Cancel Order JN Dashboard / Finalize Order Finali…" at bounding box center [715, 345] width 1431 height 691
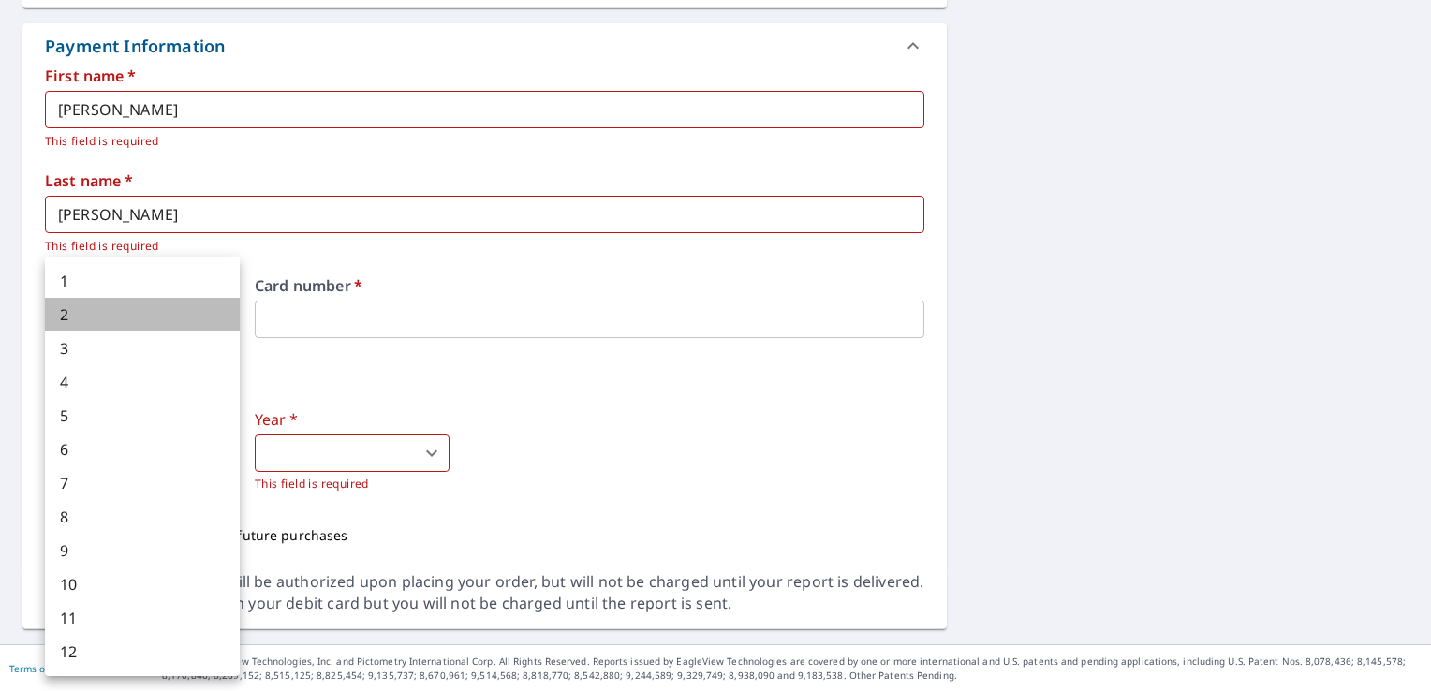
click at [151, 314] on li "2" at bounding box center [142, 315] width 195 height 34
type input "2"
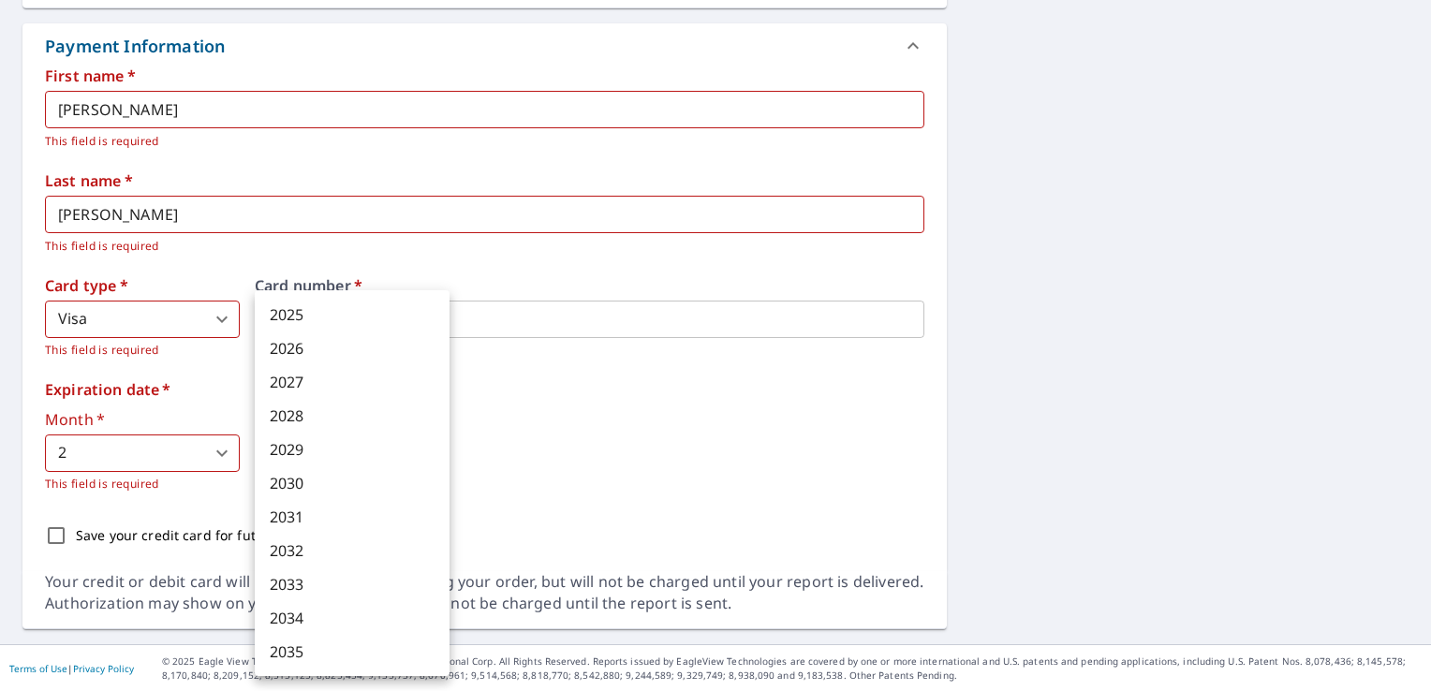
click at [362, 448] on body "JN JN Dashboard Order History Cancel Order JN Dashboard / Finalize Order Finali…" at bounding box center [715, 345] width 1431 height 691
click at [303, 489] on li "2030" at bounding box center [352, 483] width 195 height 34
type input "2030"
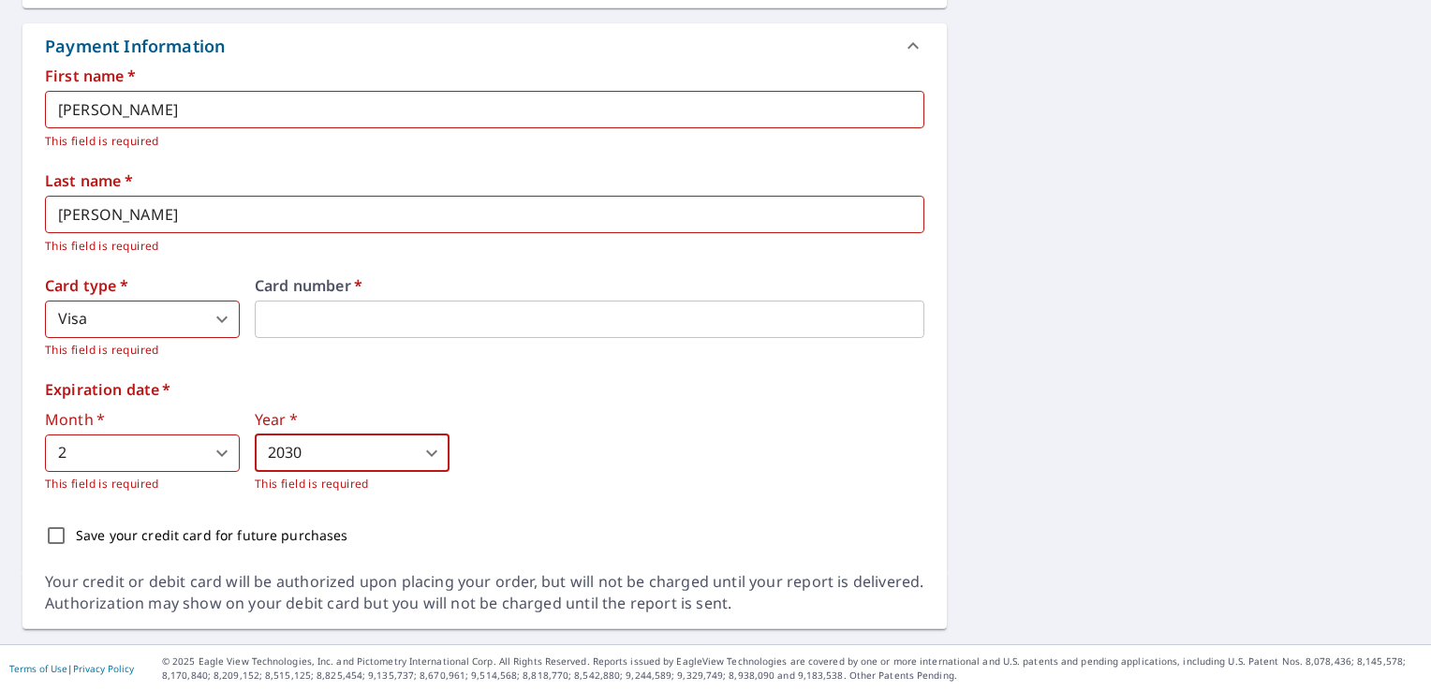
click at [248, 529] on p "Save your credit card for future purchases" at bounding box center [212, 535] width 272 height 20
click at [76, 529] on input "Save your credit card for future purchases" at bounding box center [56, 535] width 39 height 39
checkbox input "true"
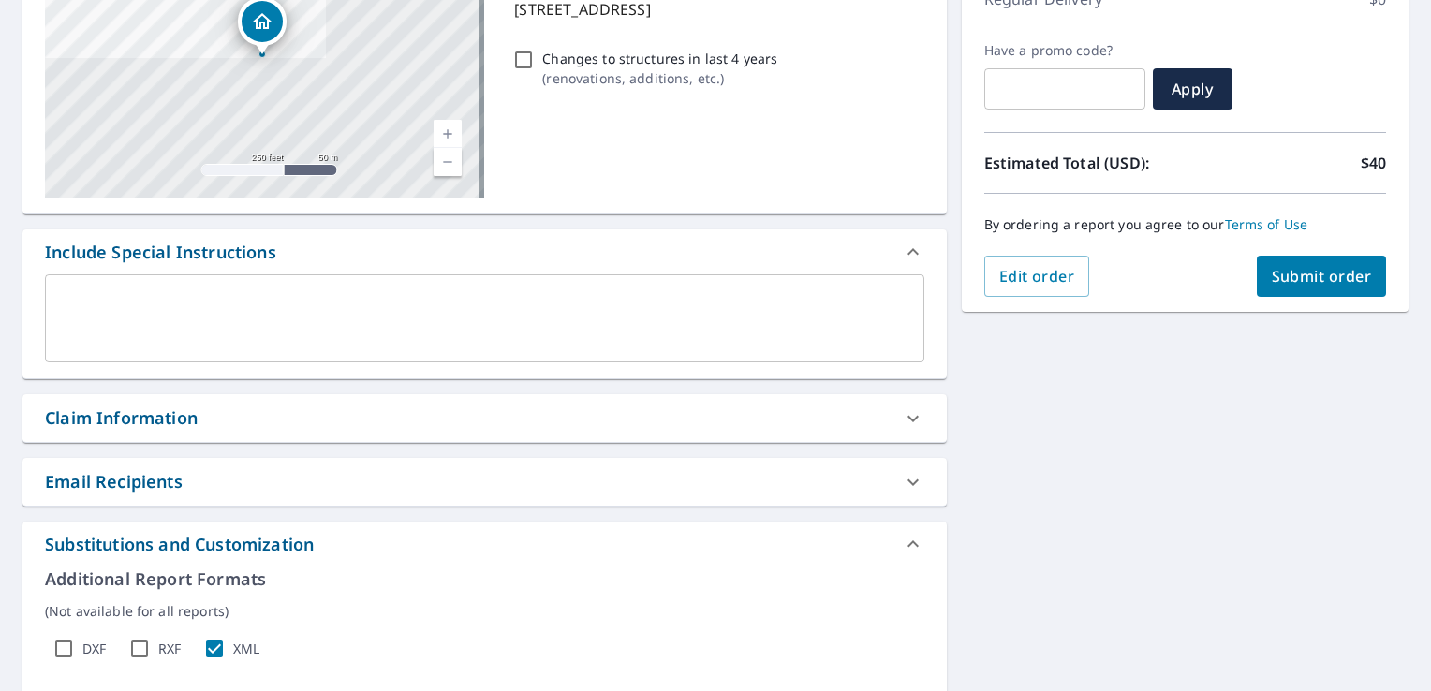
scroll to position [222, 0]
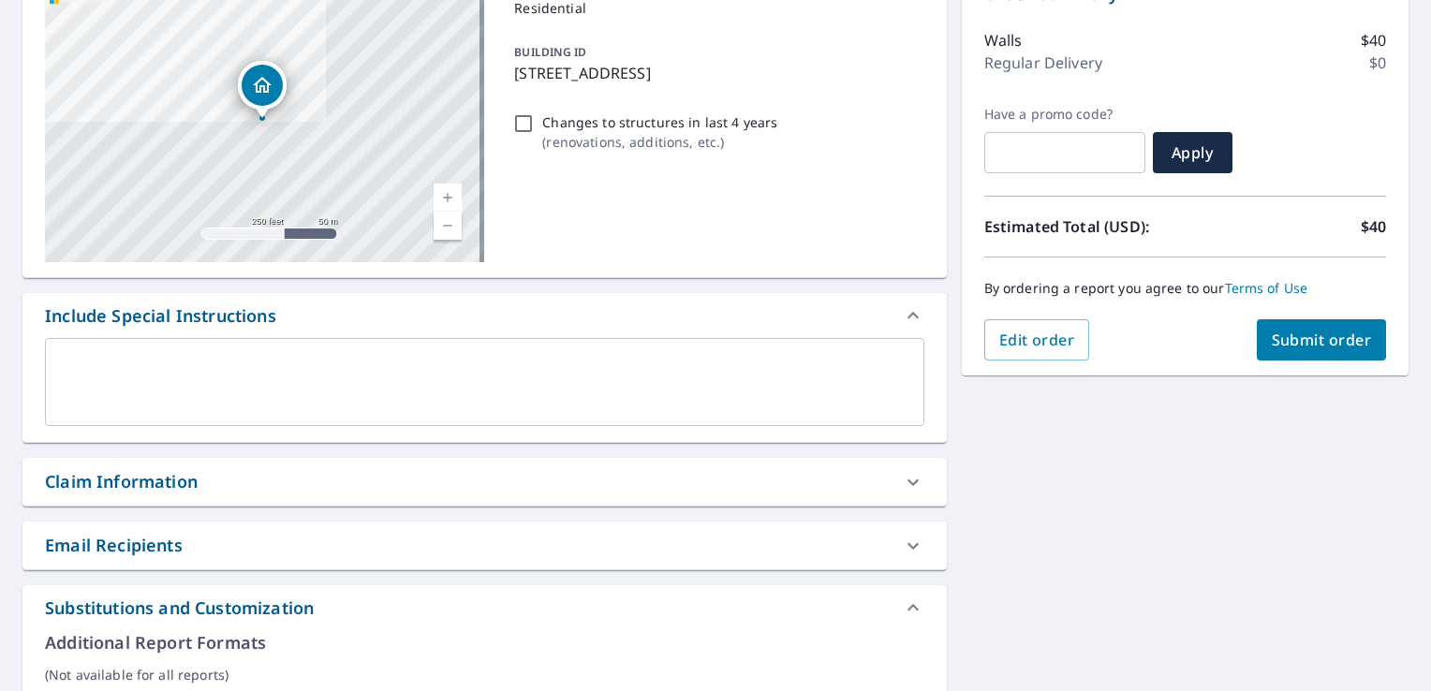
click at [1318, 337] on span "Submit order" at bounding box center [1321, 340] width 100 height 21
